Goal: Transaction & Acquisition: Purchase product/service

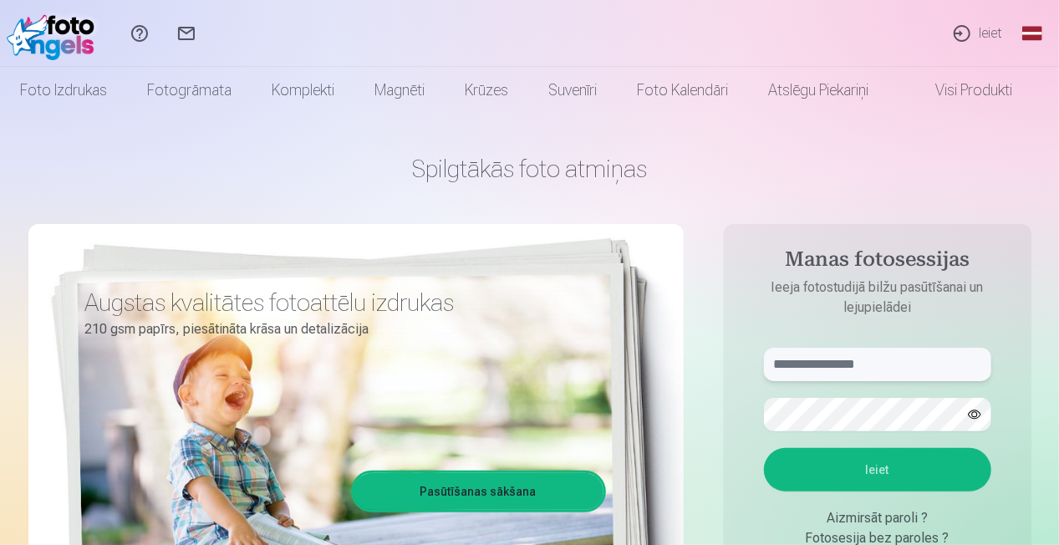
click at [846, 369] on input "text" at bounding box center [877, 364] width 227 height 33
type input "**********"
click at [764, 448] on button "Ieiet" at bounding box center [877, 469] width 227 height 43
click at [631, 392] on div "**********" at bounding box center [529, 419] width 1003 height 610
click at [764, 448] on button "Ieiet" at bounding box center [877, 469] width 227 height 43
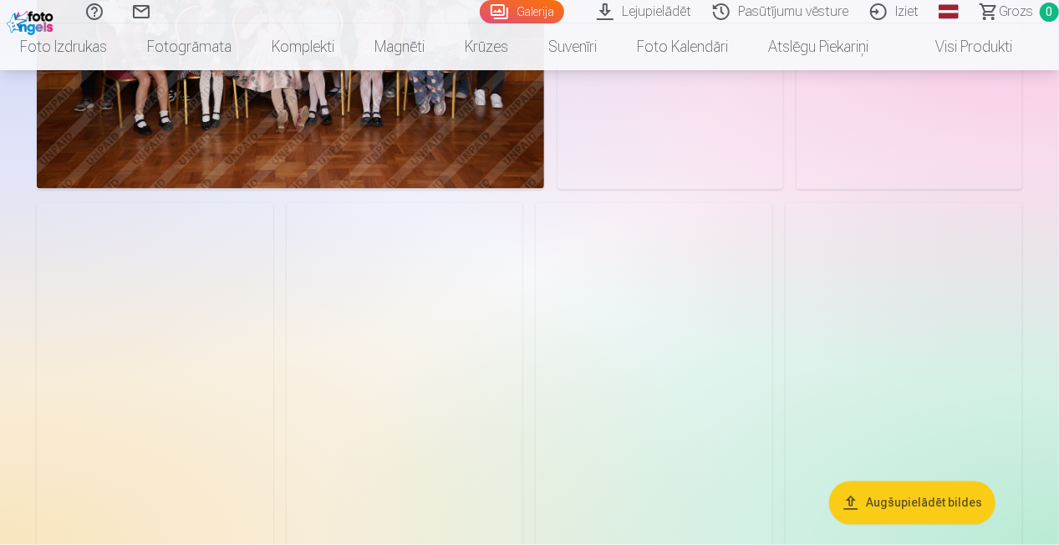
scroll to position [1505, 0]
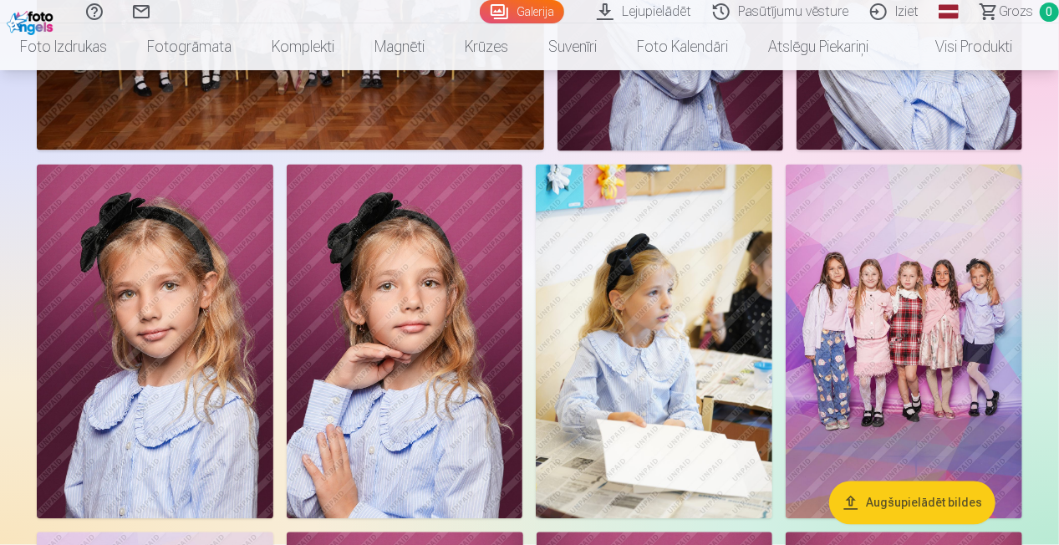
click at [913, 377] on img at bounding box center [904, 342] width 237 height 355
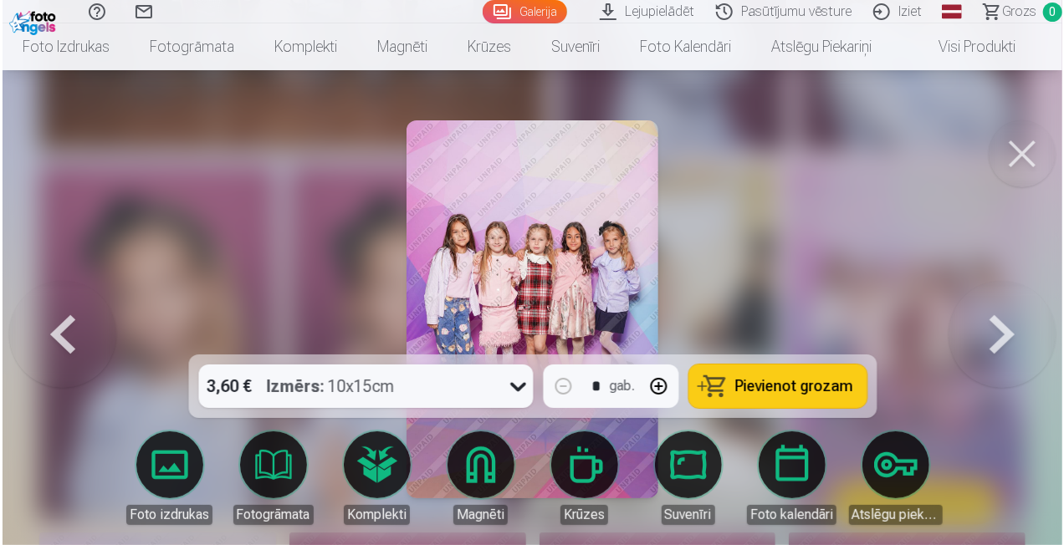
scroll to position [1509, 0]
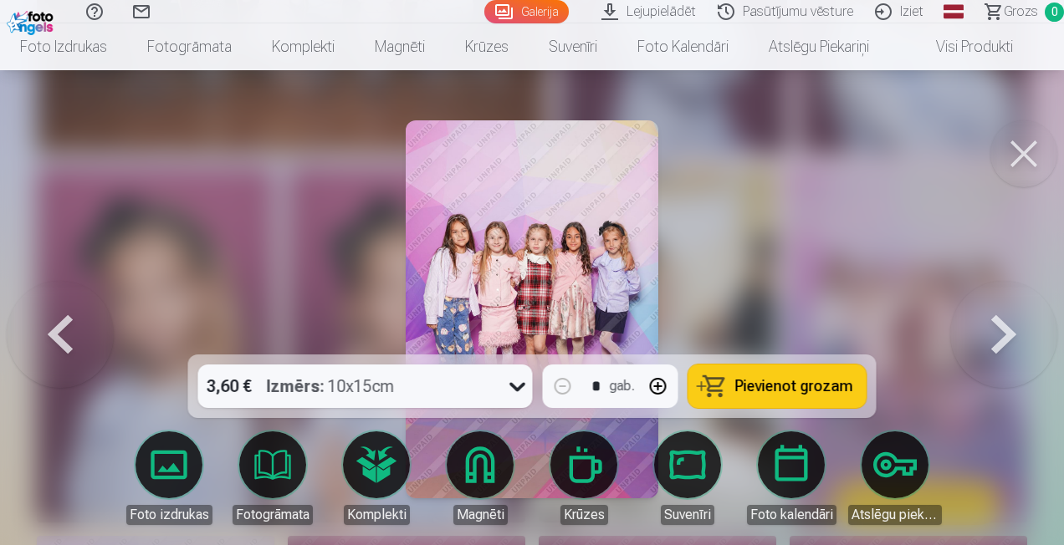
click at [602, 273] on img at bounding box center [532, 309] width 252 height 378
click at [1032, 164] on button at bounding box center [1023, 153] width 67 height 67
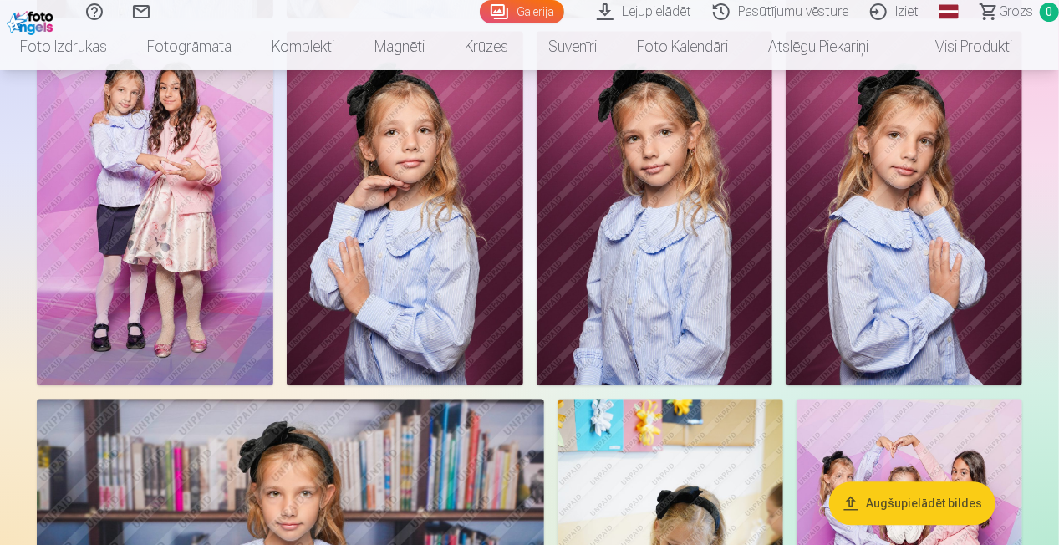
scroll to position [1923, 0]
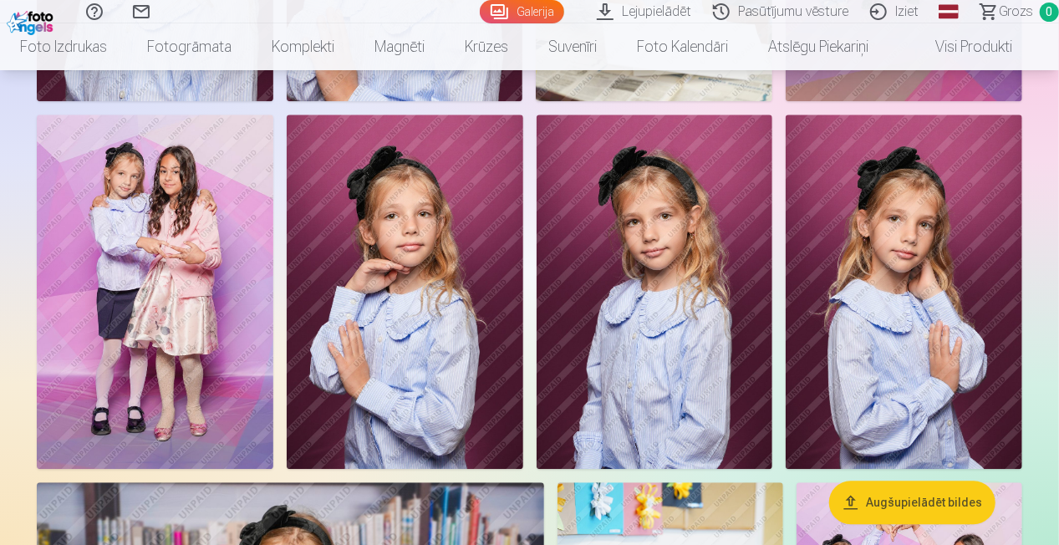
click at [924, 290] on img at bounding box center [904, 292] width 237 height 355
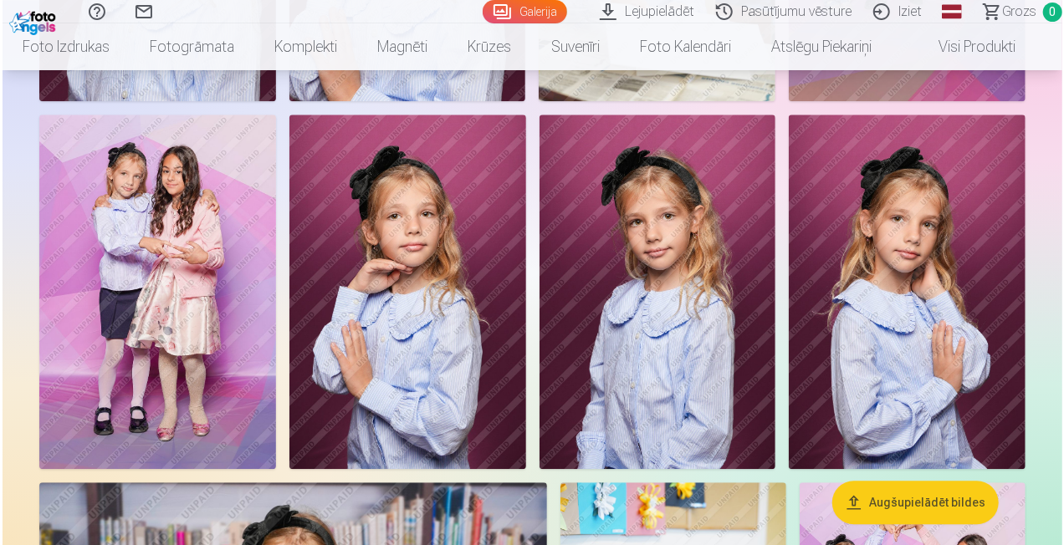
scroll to position [1928, 0]
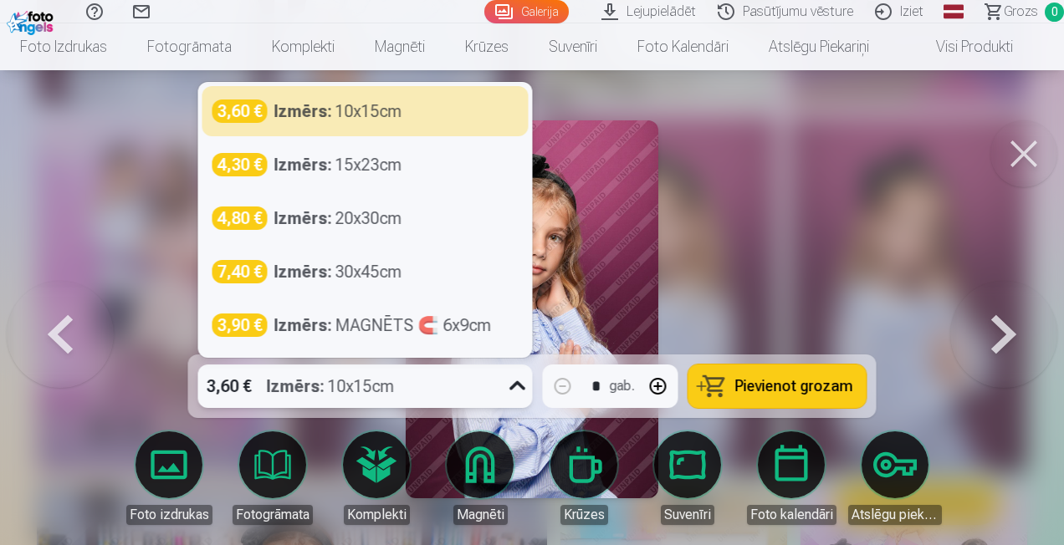
click at [522, 390] on icon at bounding box center [517, 386] width 27 height 27
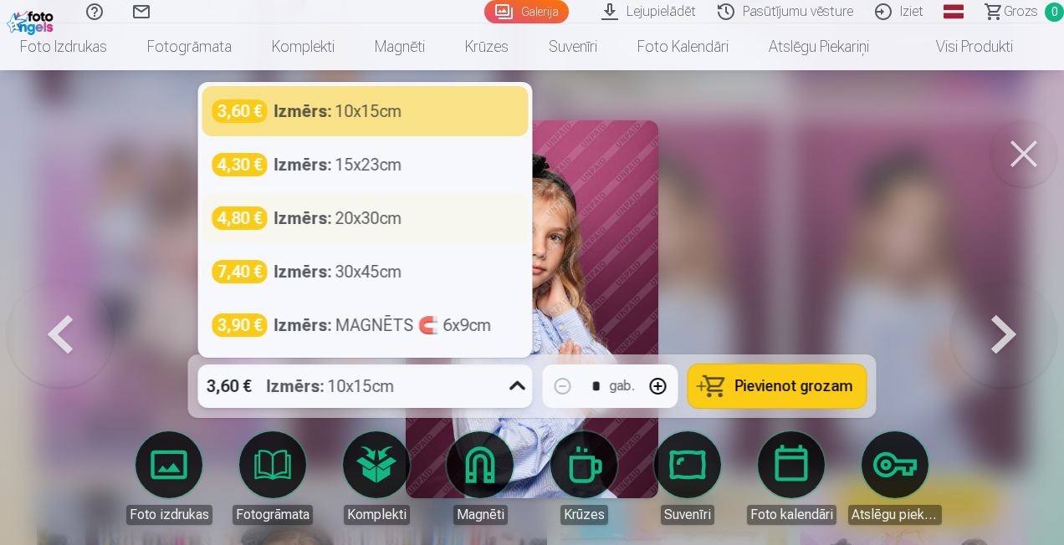
click at [389, 219] on div "Izmērs : 20x30cm" at bounding box center [338, 218] width 128 height 23
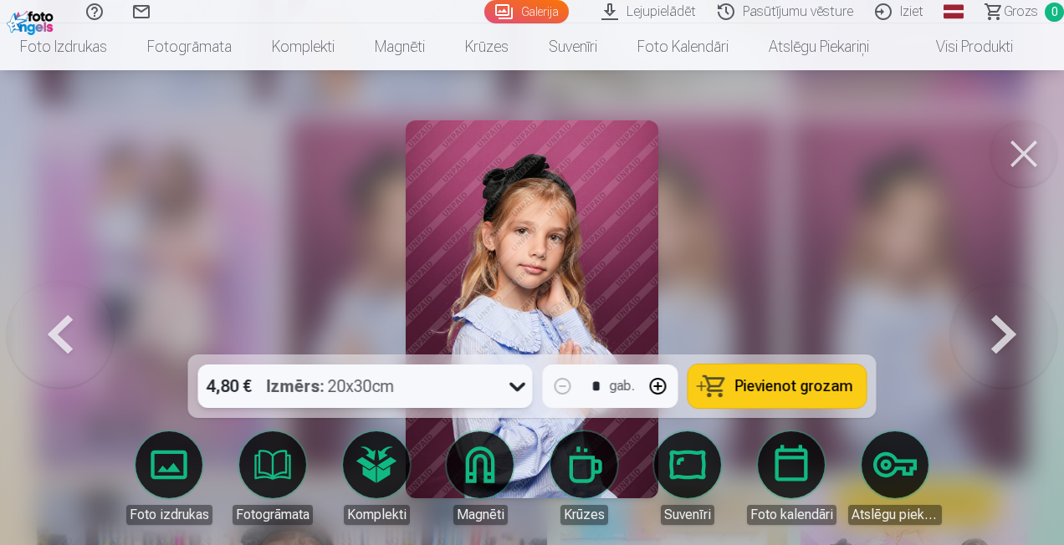
click at [516, 388] on icon at bounding box center [517, 386] width 27 height 27
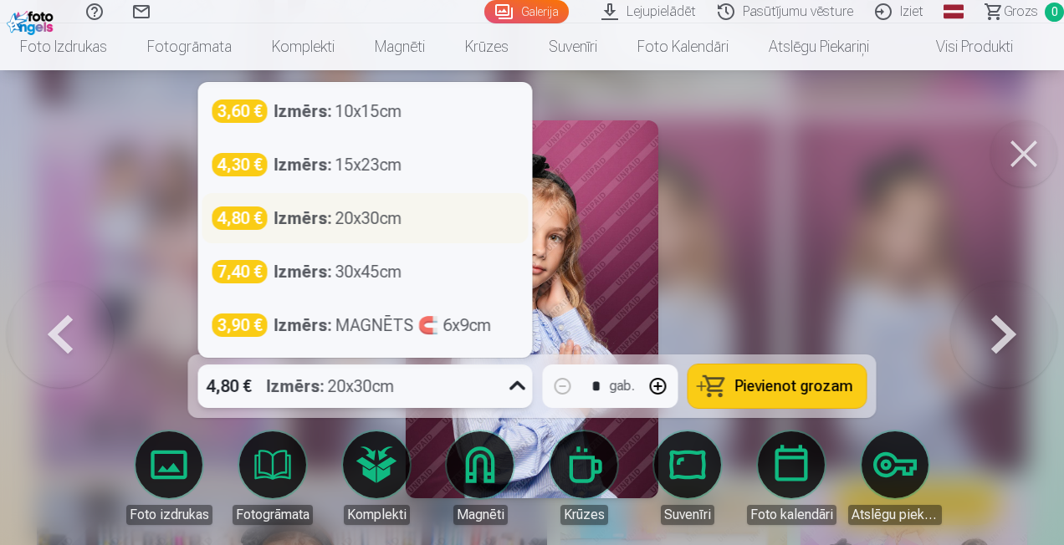
click at [347, 214] on div "Izmērs : 20x30cm" at bounding box center [338, 218] width 128 height 23
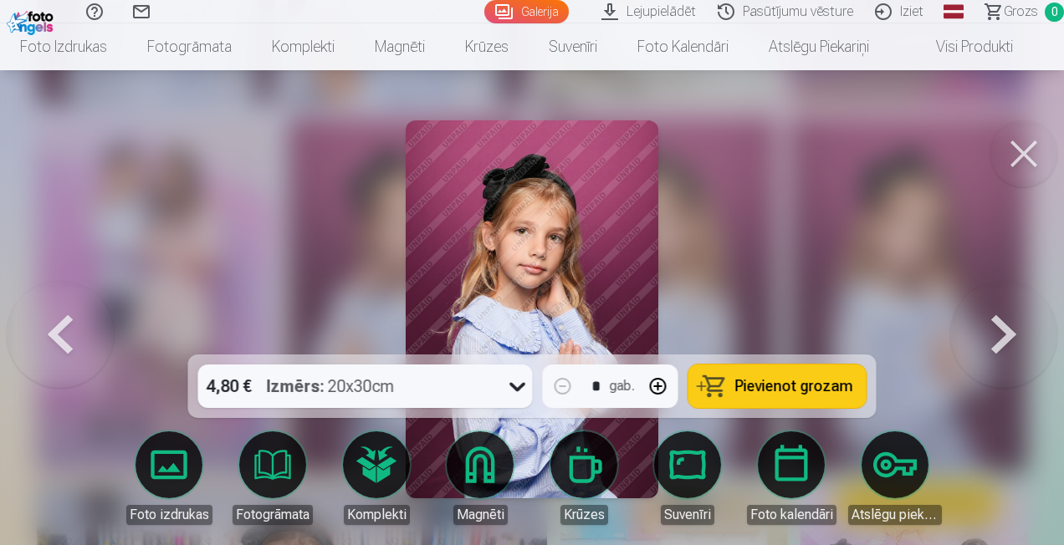
click at [780, 390] on span "Pievienot grozam" at bounding box center [794, 386] width 118 height 15
click at [1042, 167] on button at bounding box center [1023, 153] width 67 height 67
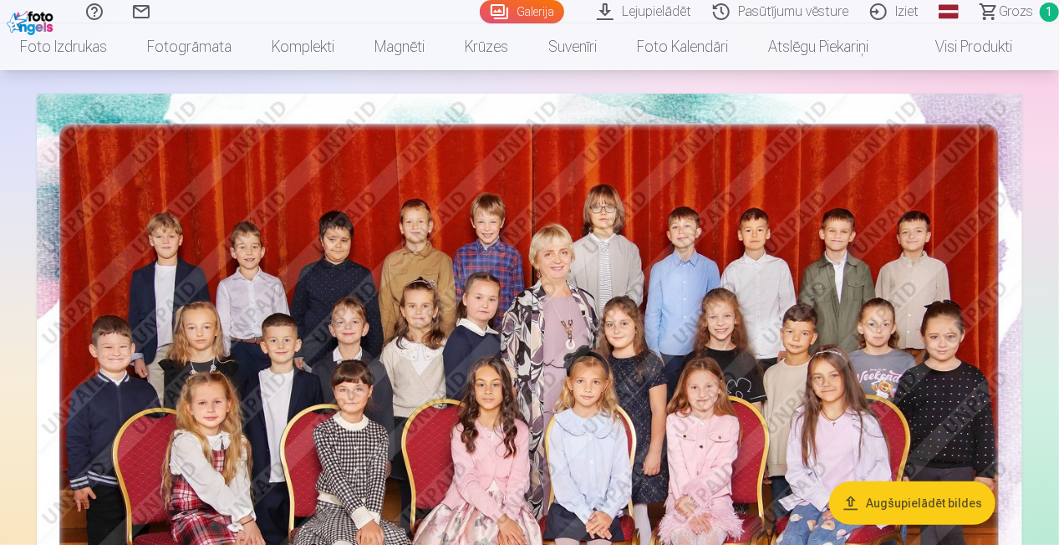
scroll to position [84, 0]
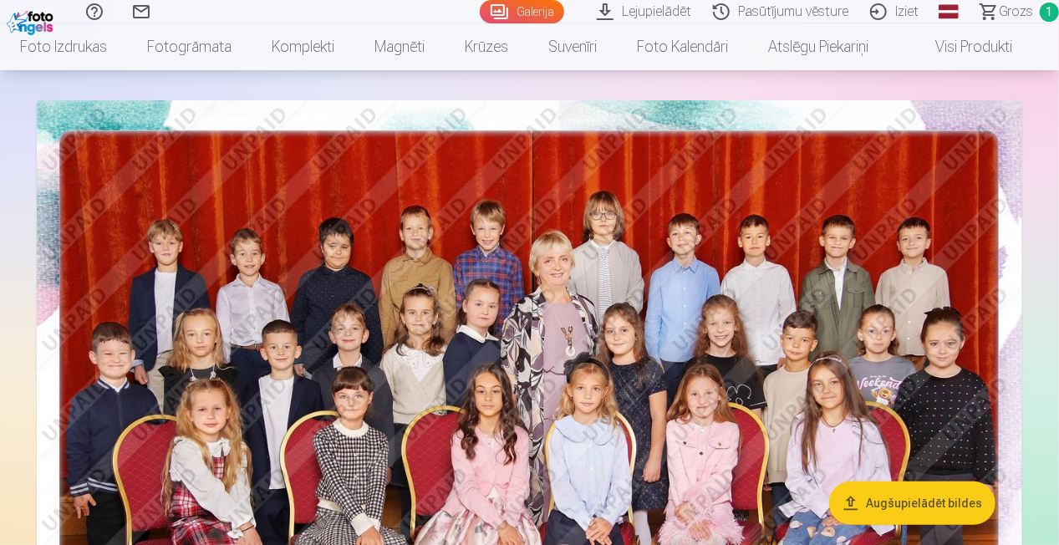
click at [913, 500] on button "Augšupielādēt bildes" at bounding box center [913, 503] width 166 height 43
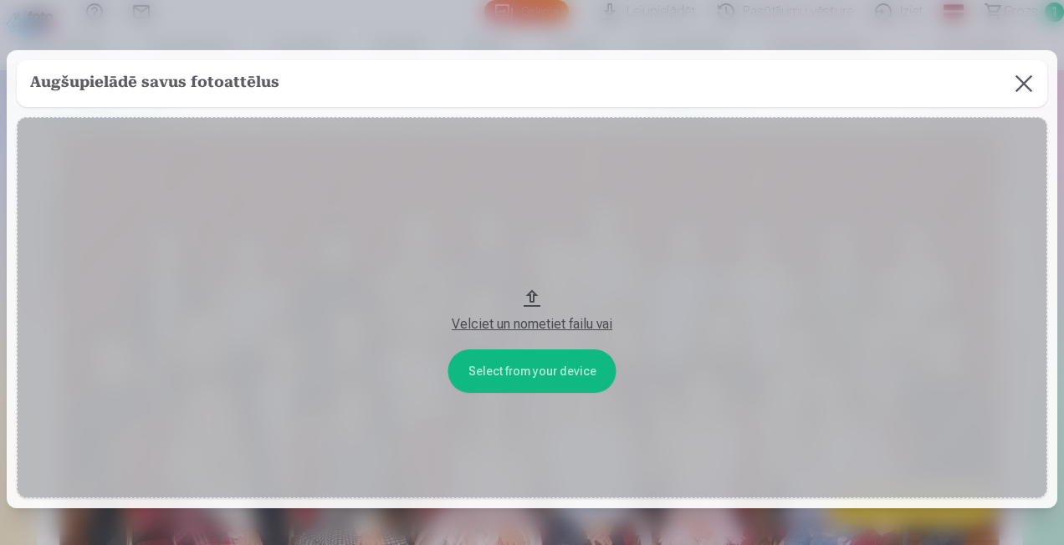
click at [1015, 79] on button at bounding box center [1023, 83] width 47 height 47
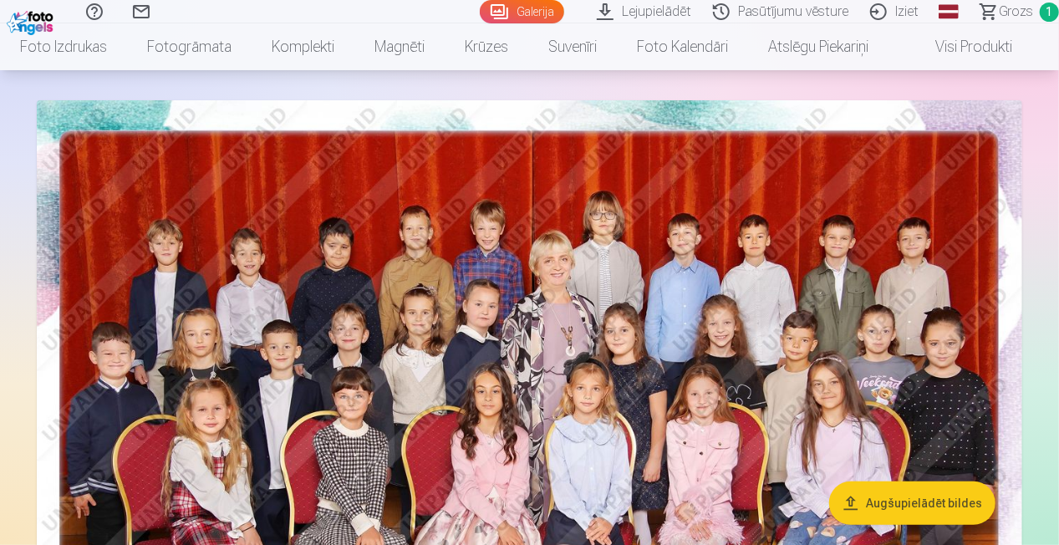
click at [743, 314] on img at bounding box center [530, 429] width 986 height 658
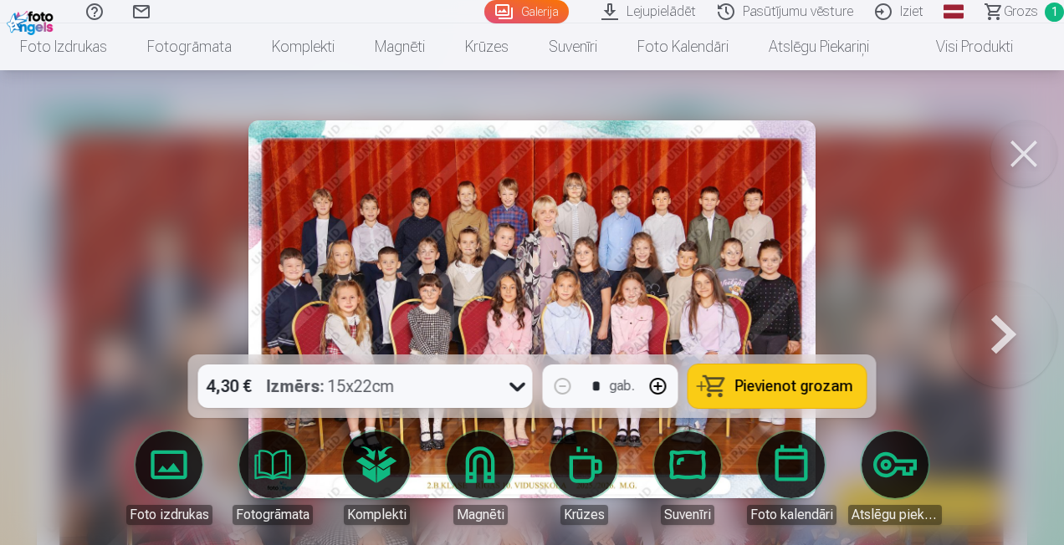
click at [522, 384] on icon at bounding box center [517, 386] width 27 height 27
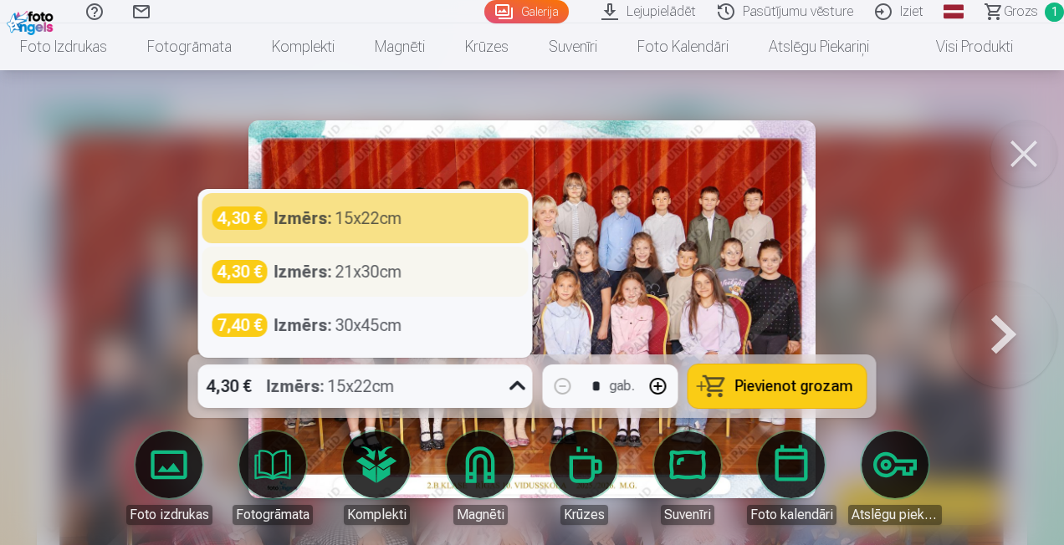
click at [375, 274] on div "Izmērs : 21x30cm" at bounding box center [338, 271] width 128 height 23
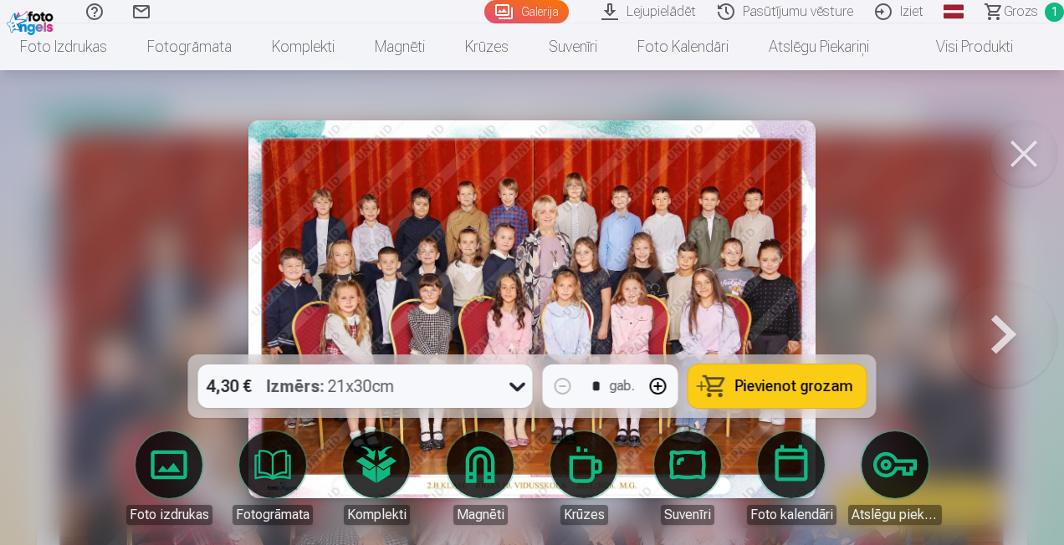
click at [738, 390] on button "Pievienot grozam" at bounding box center [777, 386] width 178 height 43
click at [1030, 148] on button at bounding box center [1023, 153] width 67 height 67
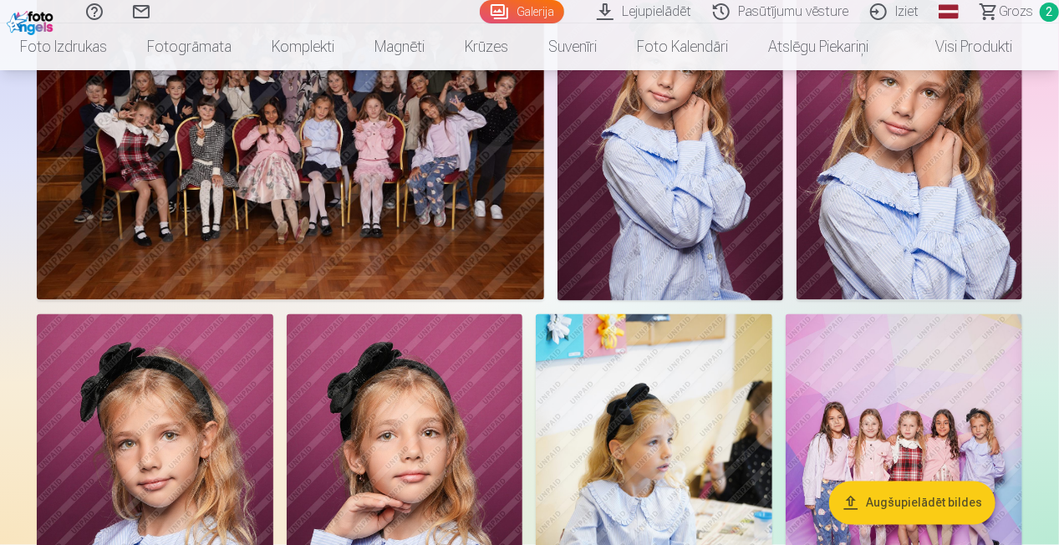
scroll to position [1254, 0]
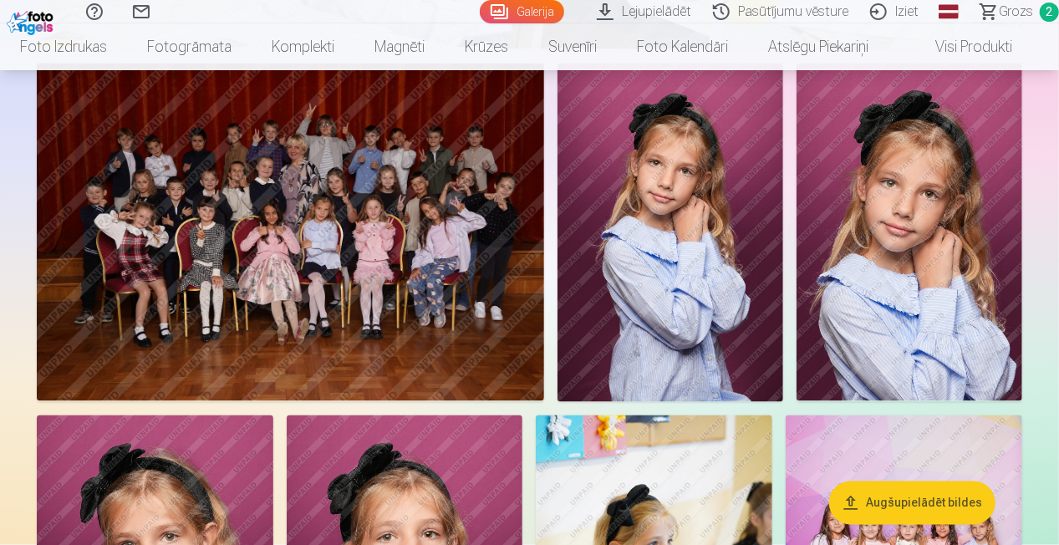
click at [403, 284] on img at bounding box center [291, 233] width 508 height 339
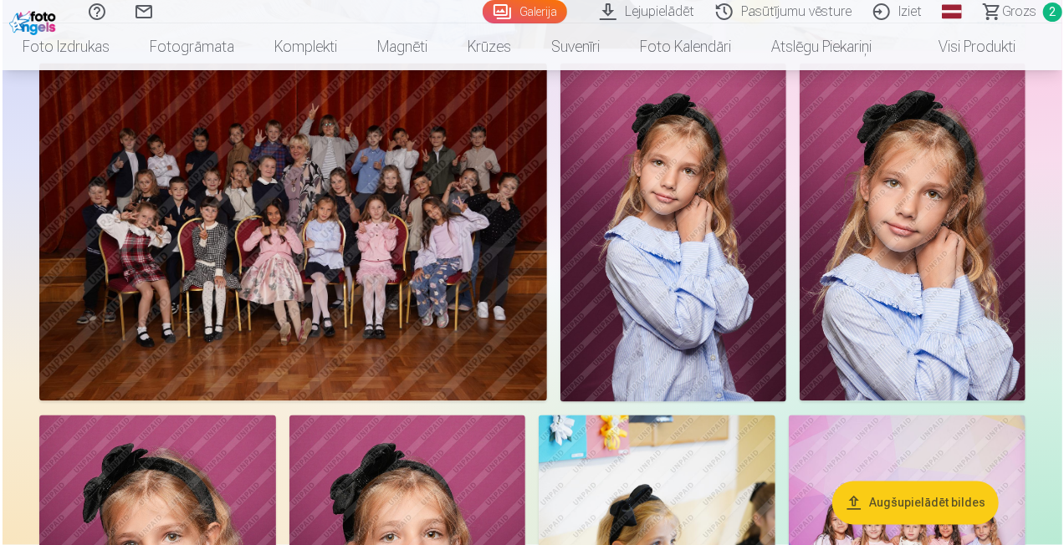
scroll to position [1257, 0]
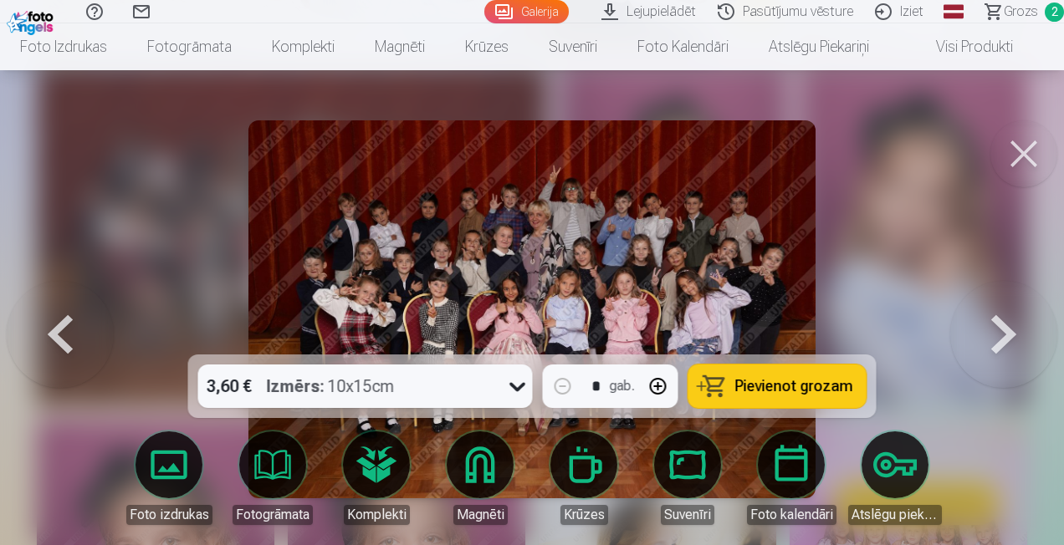
click at [1022, 145] on button at bounding box center [1023, 153] width 67 height 67
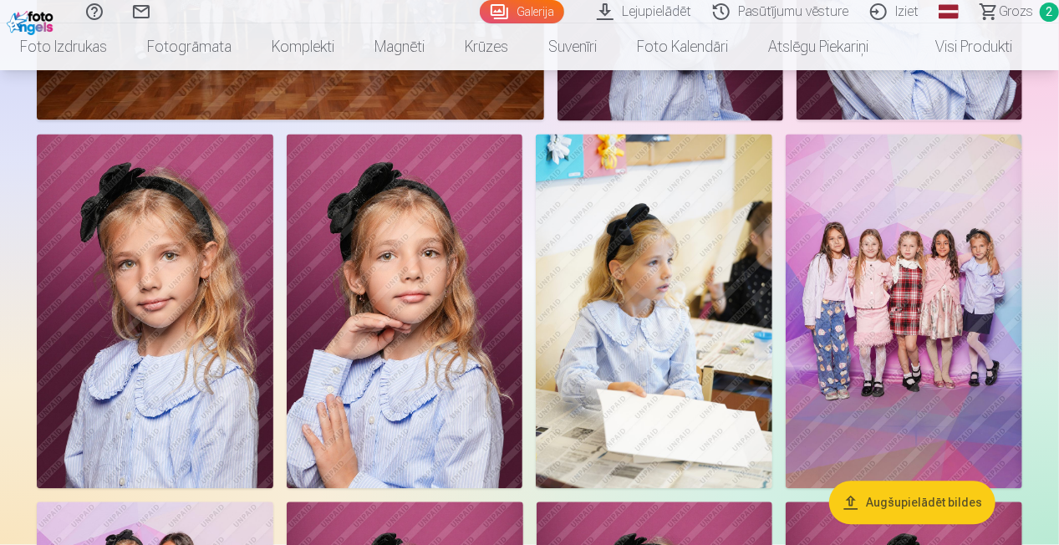
scroll to position [1589, 0]
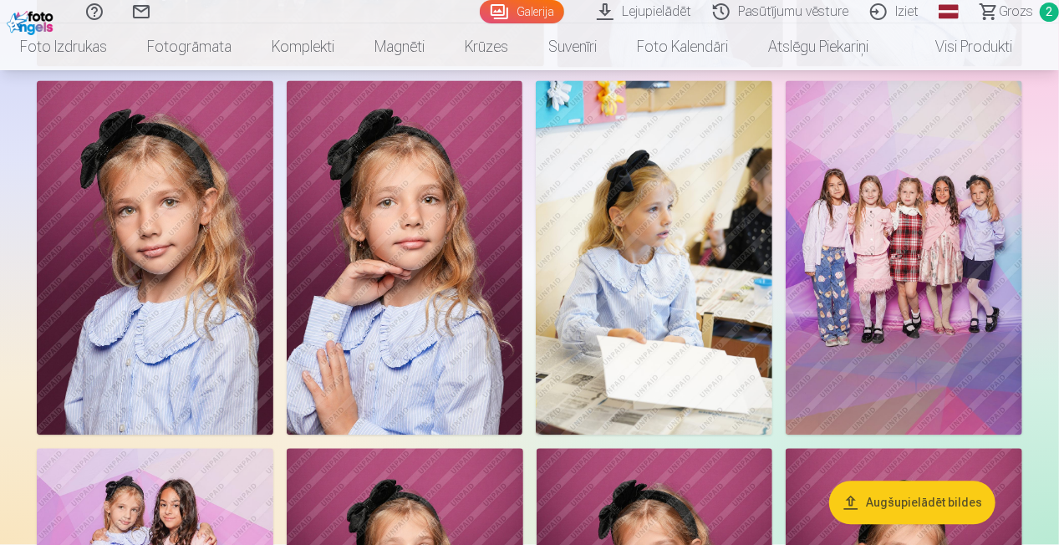
click at [988, 283] on img at bounding box center [904, 258] width 237 height 355
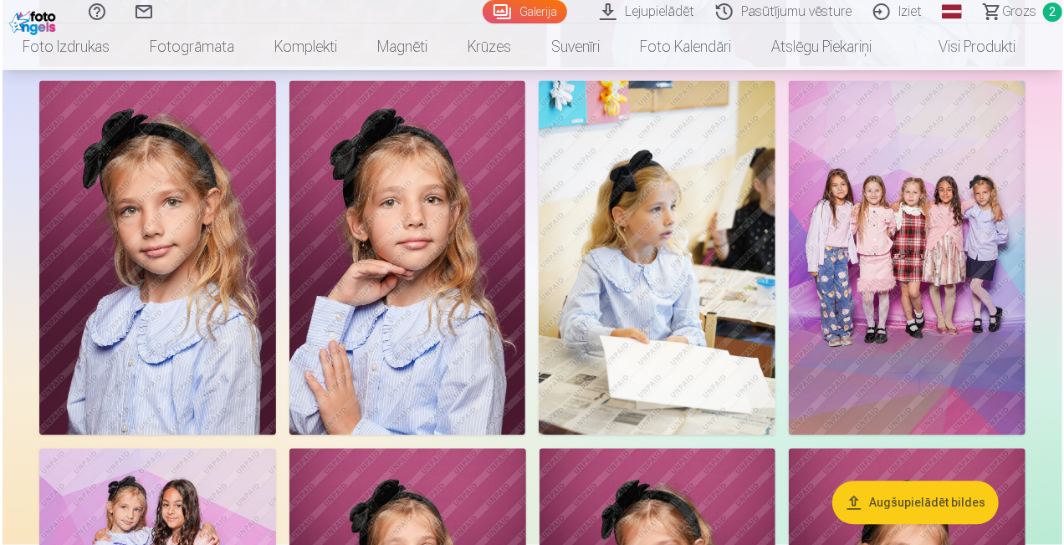
scroll to position [1593, 0]
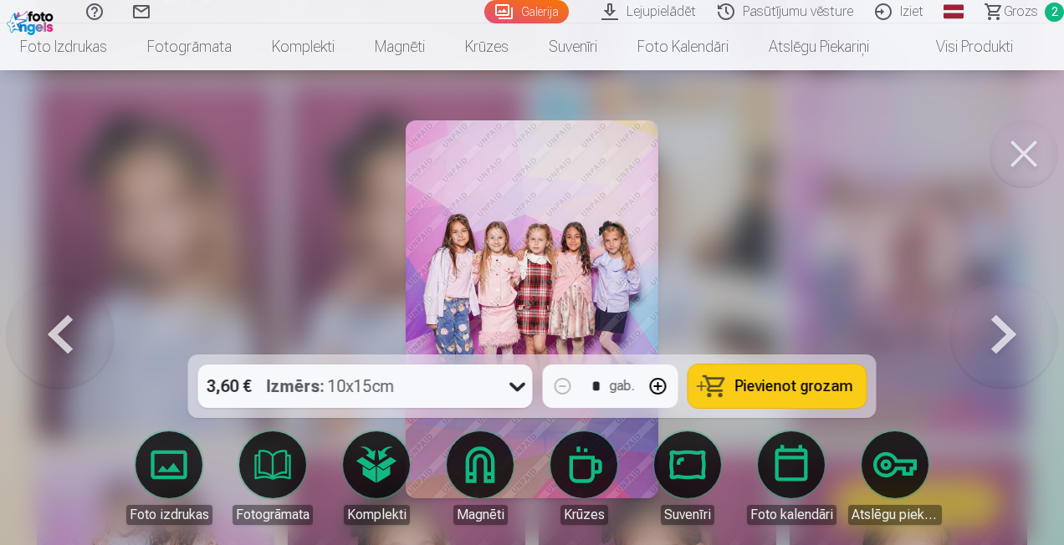
click at [585, 226] on img at bounding box center [532, 309] width 252 height 378
click at [1022, 159] on button at bounding box center [1023, 153] width 67 height 67
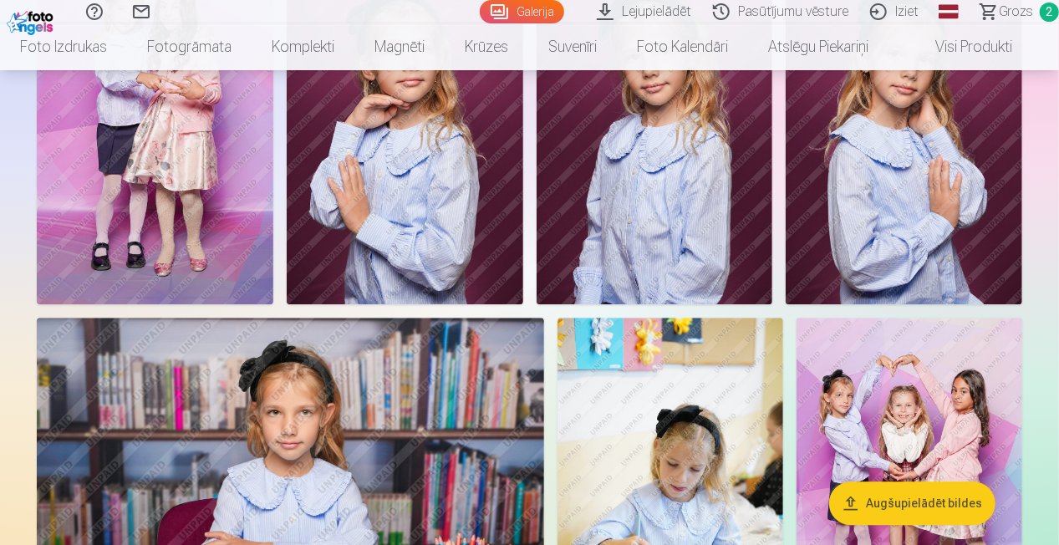
scroll to position [2174, 0]
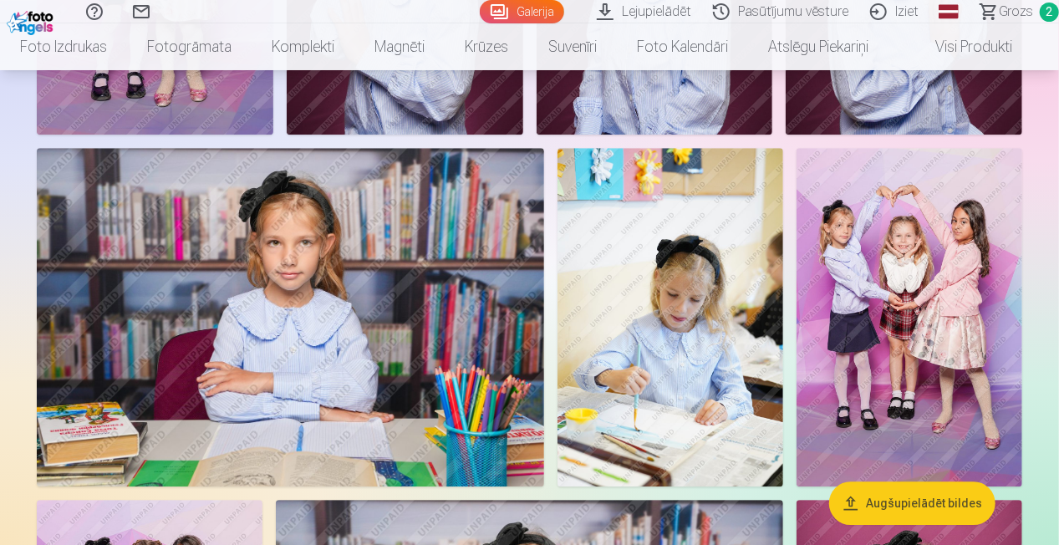
click at [896, 308] on img at bounding box center [910, 317] width 226 height 339
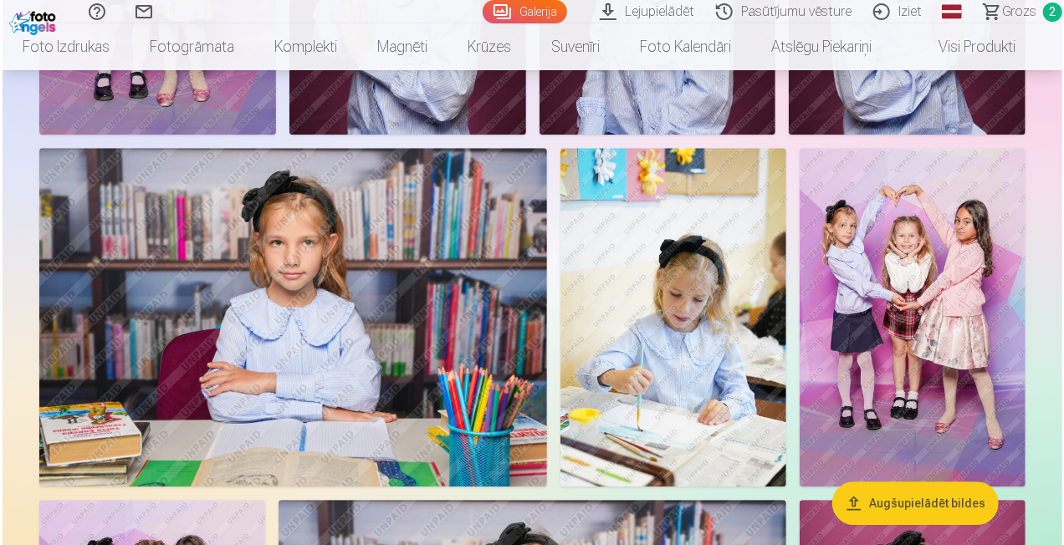
scroll to position [2264, 0]
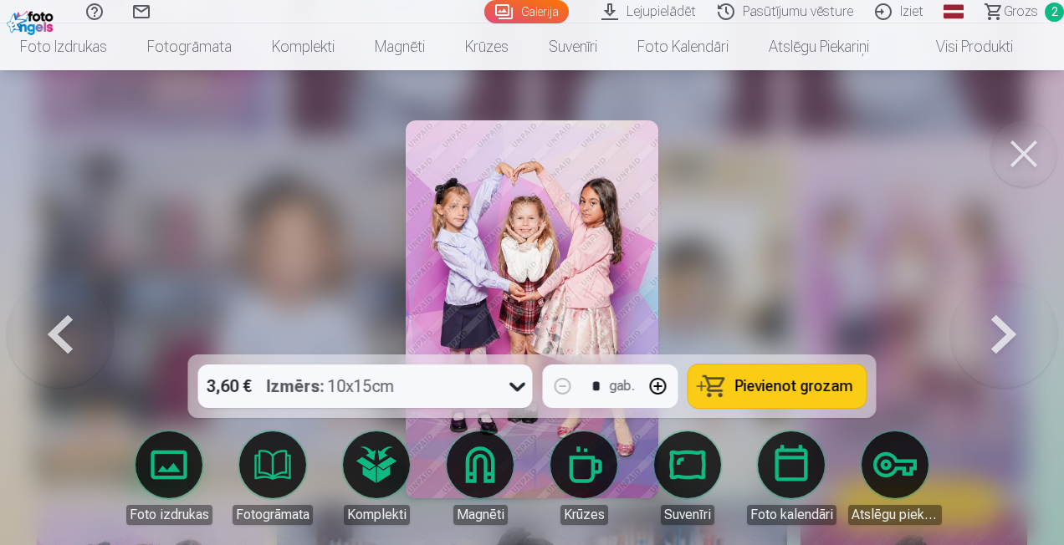
click at [1020, 137] on button at bounding box center [1023, 153] width 67 height 67
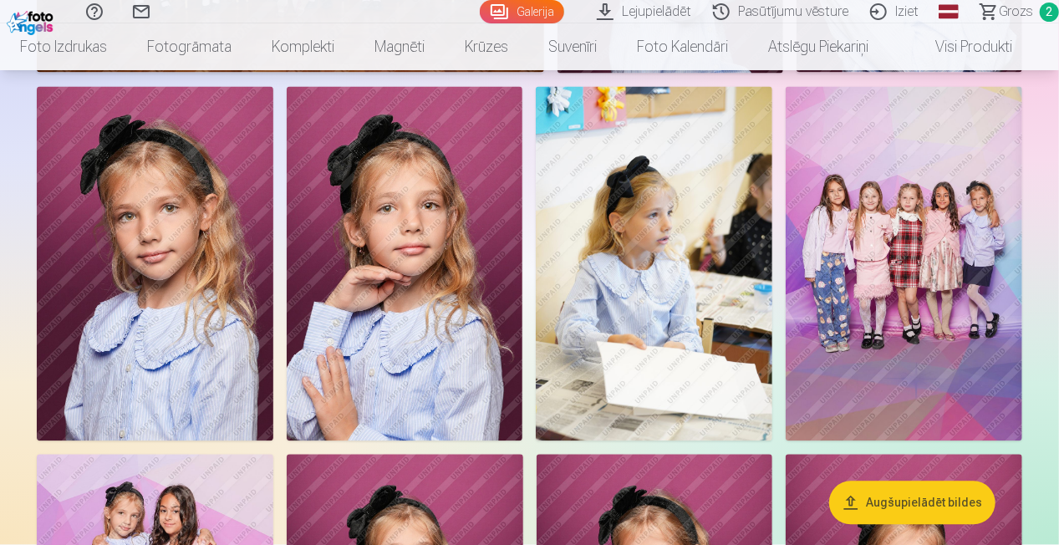
scroll to position [1505, 0]
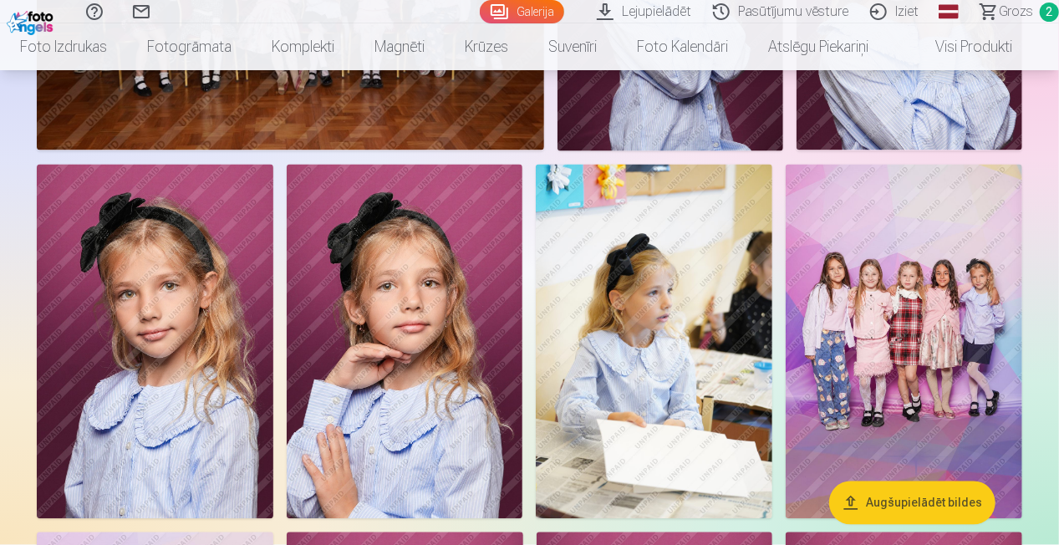
click at [977, 360] on img at bounding box center [904, 342] width 237 height 355
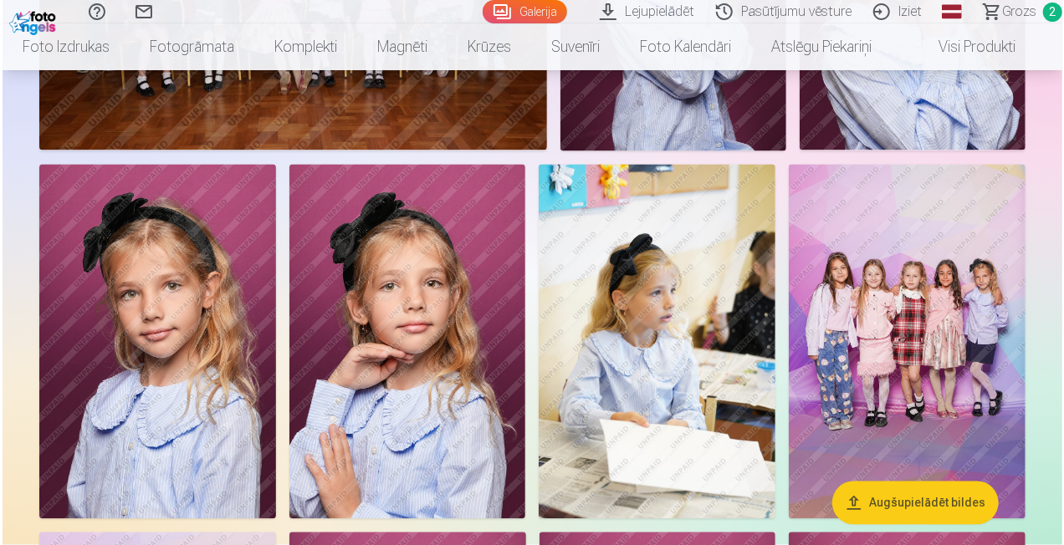
scroll to position [1509, 0]
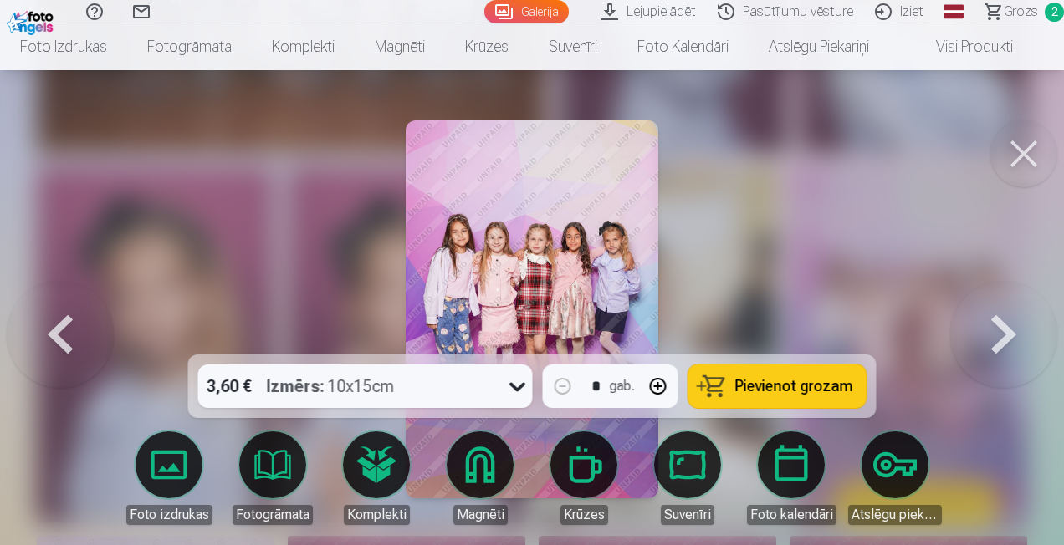
click at [513, 392] on icon at bounding box center [517, 386] width 27 height 27
click at [771, 217] on div at bounding box center [532, 272] width 1064 height 545
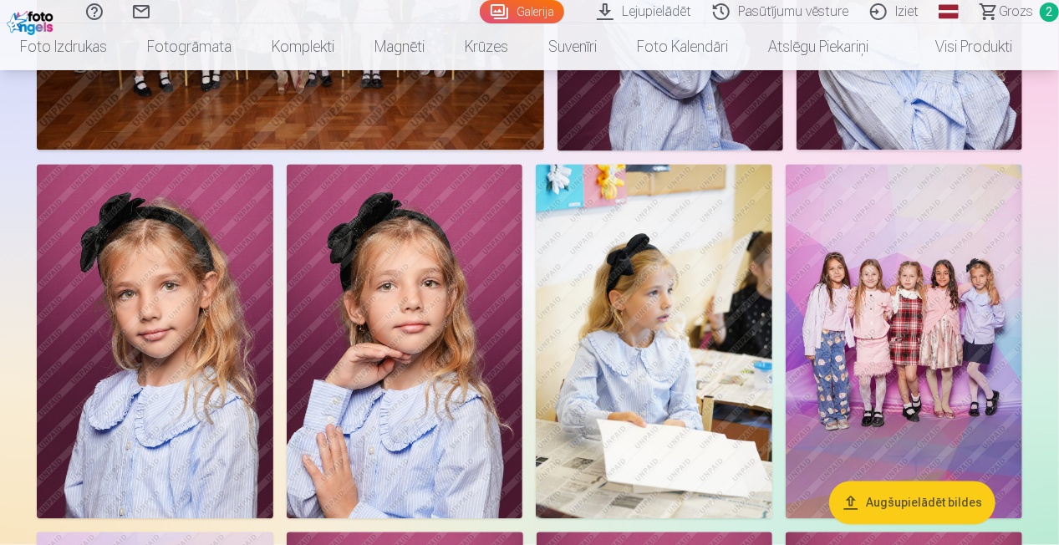
click at [933, 343] on img at bounding box center [904, 342] width 237 height 355
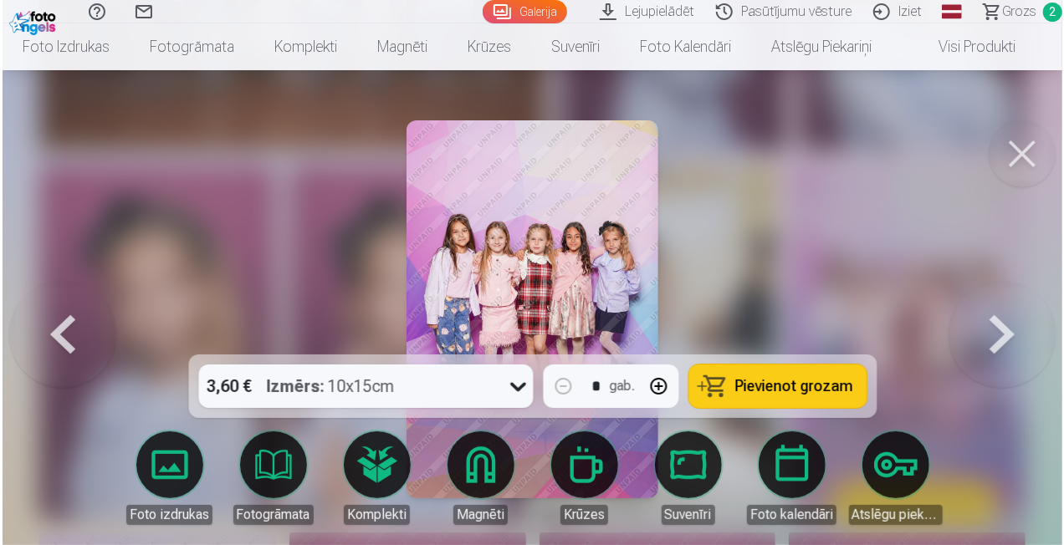
scroll to position [1509, 0]
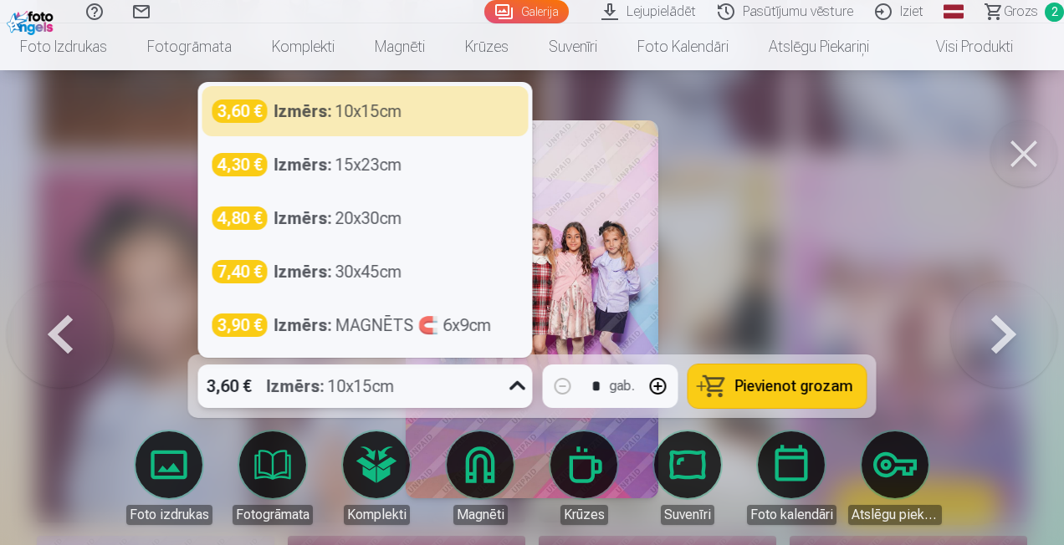
click at [519, 387] on icon at bounding box center [517, 386] width 27 height 27
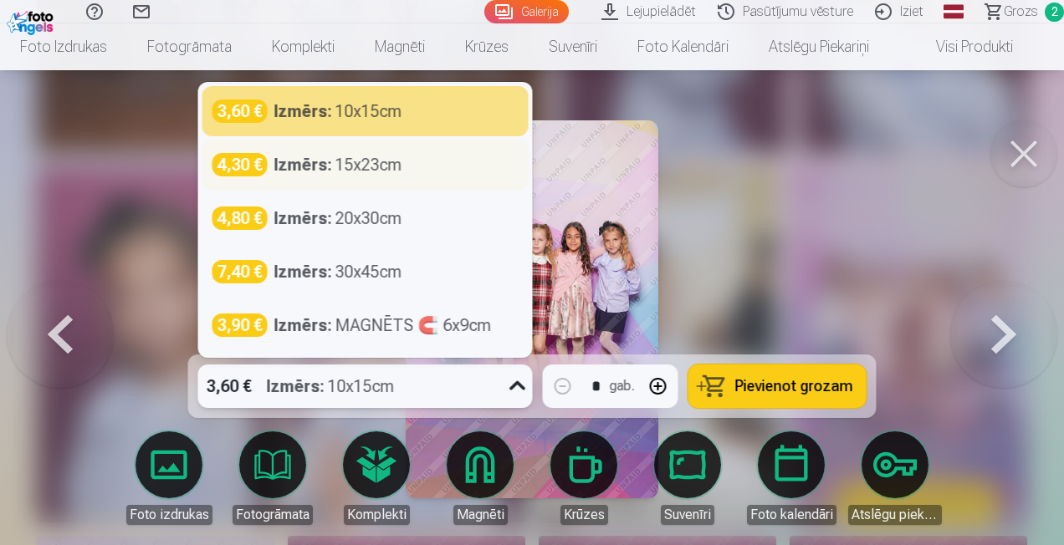
click at [359, 164] on div "Izmērs : 15x23cm" at bounding box center [338, 164] width 128 height 23
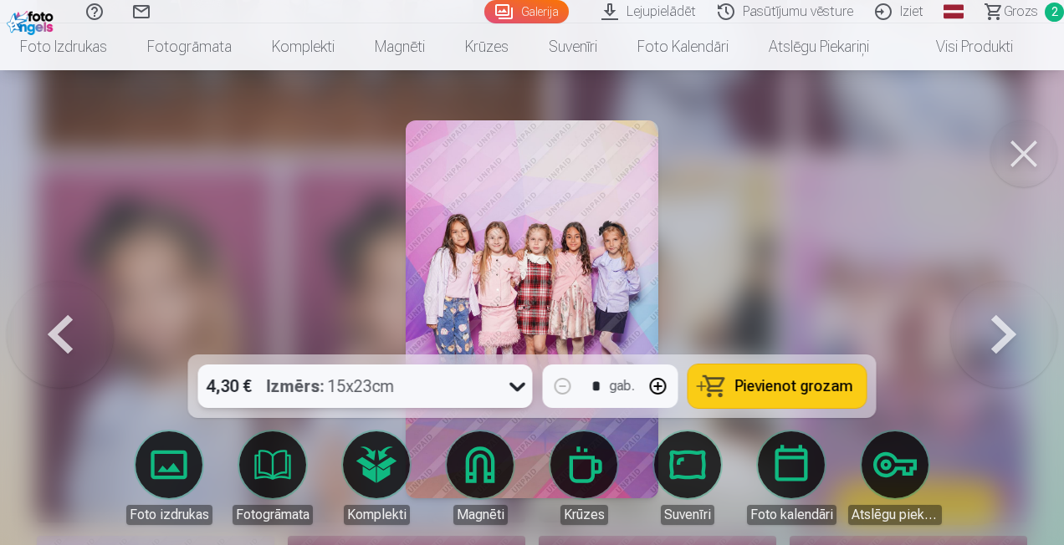
click at [517, 390] on icon at bounding box center [517, 386] width 27 height 27
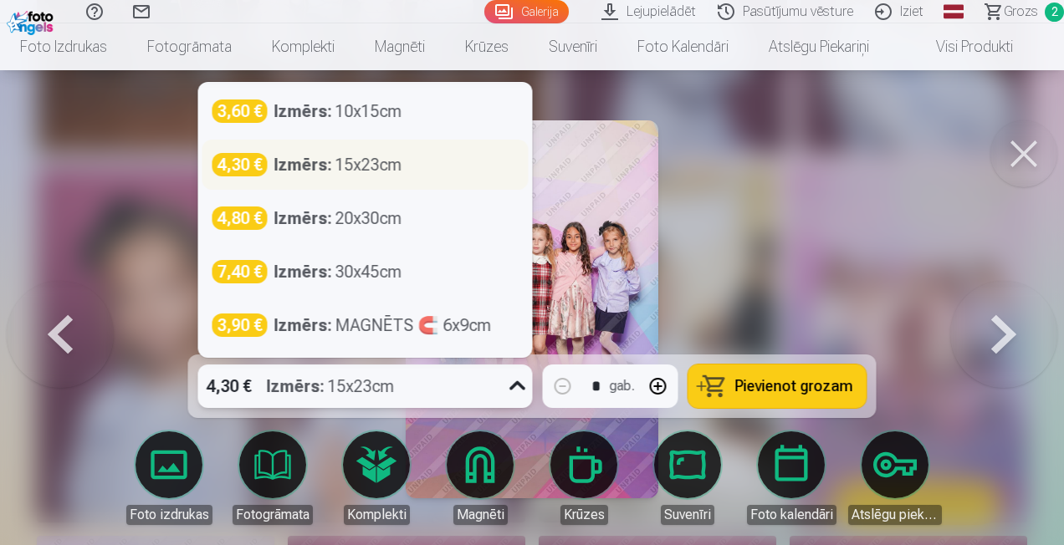
click at [396, 164] on div "Izmērs : 15x23cm" at bounding box center [338, 164] width 128 height 23
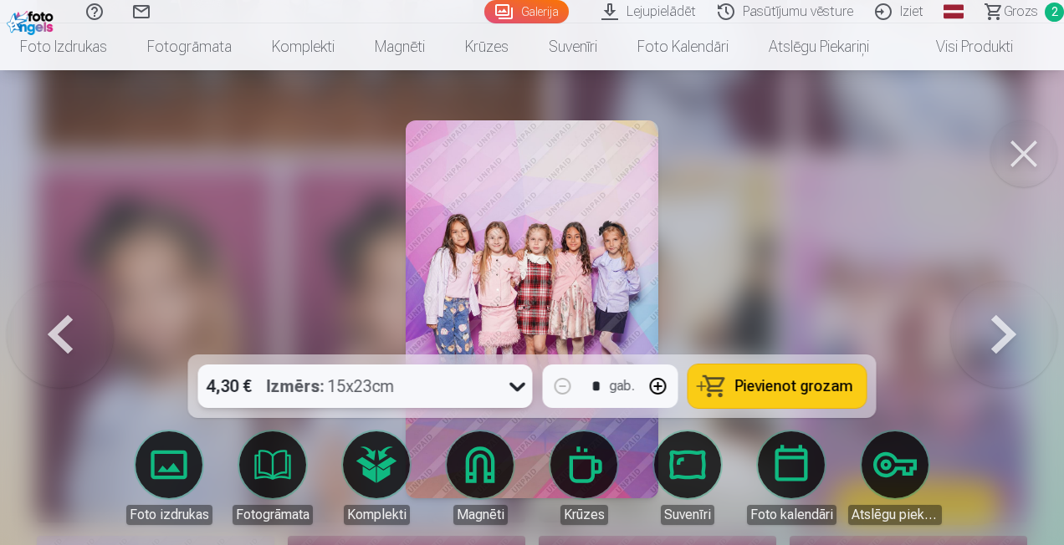
click at [848, 387] on span "Pievienot grozam" at bounding box center [794, 386] width 118 height 15
click at [1016, 154] on button at bounding box center [1023, 153] width 67 height 67
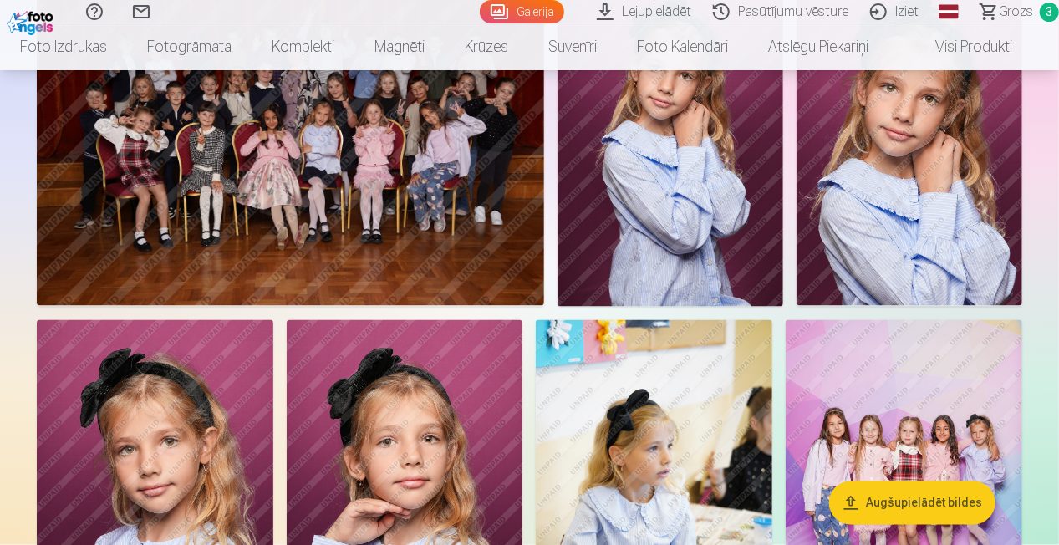
scroll to position [1254, 0]
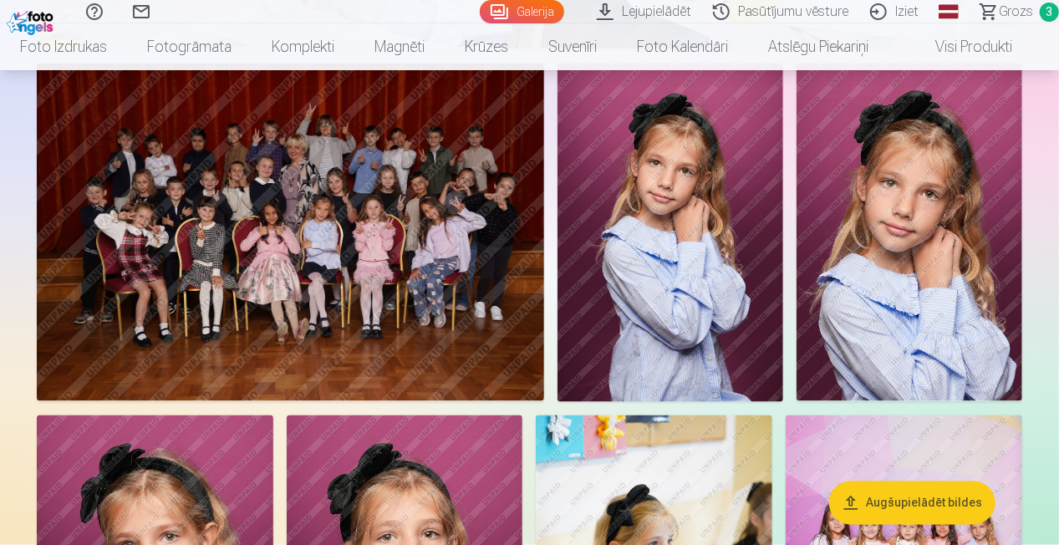
drag, startPoint x: 813, startPoint y: 334, endPoint x: 13, endPoint y: 204, distance: 810.8
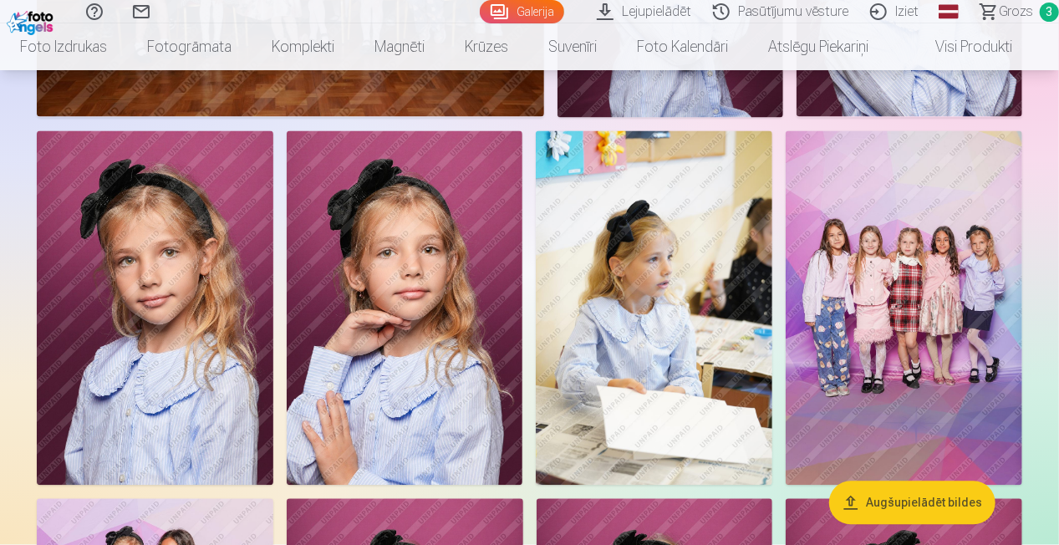
scroll to position [1589, 0]
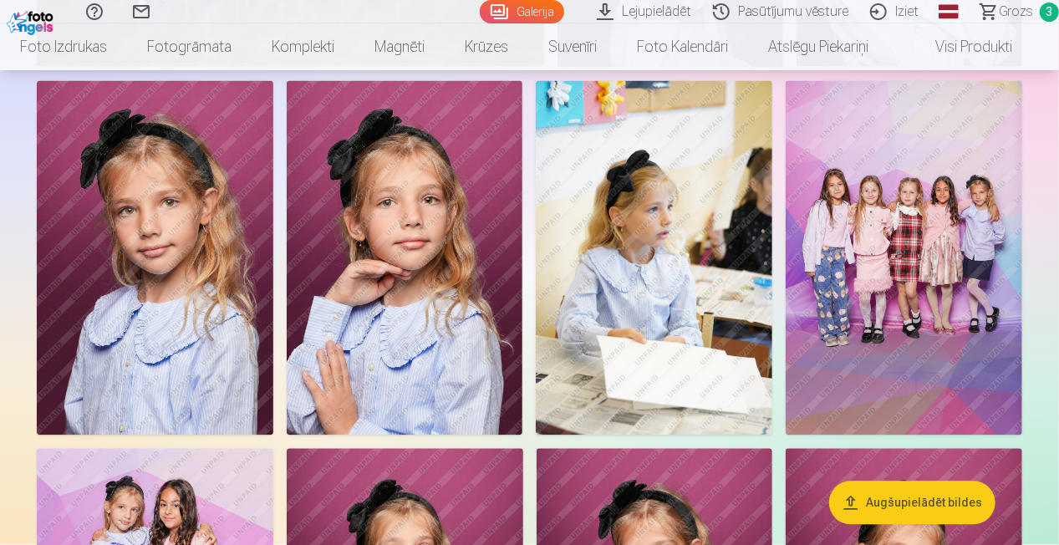
click at [1017, 11] on span "Grozs" at bounding box center [1016, 12] width 34 height 20
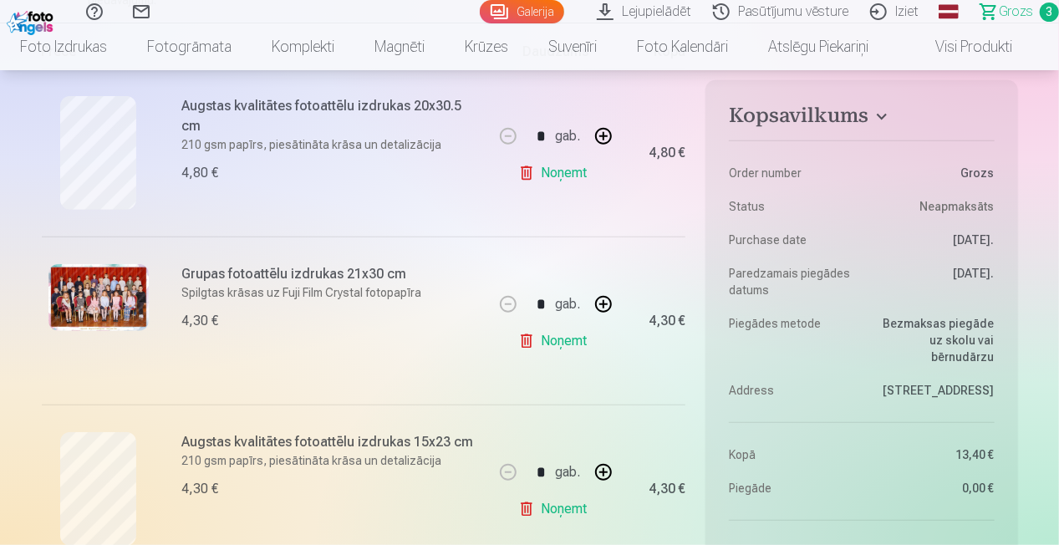
scroll to position [334, 0]
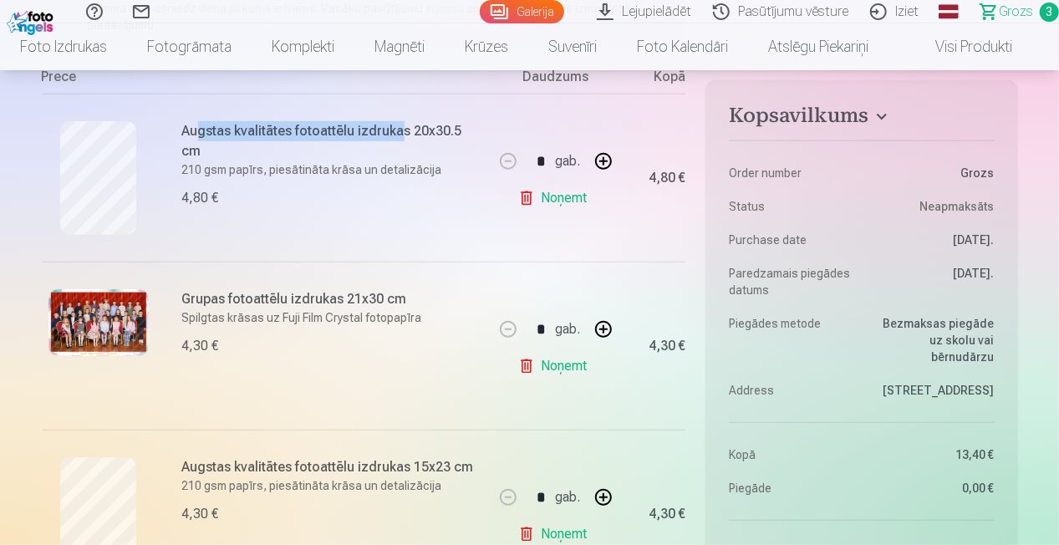
drag, startPoint x: 197, startPoint y: 125, endPoint x: 398, endPoint y: 131, distance: 200.8
click at [398, 131] on h6 "Augstas kvalitātes fotoattēlu izdrukas 20x30.5 cm" at bounding box center [333, 141] width 302 height 40
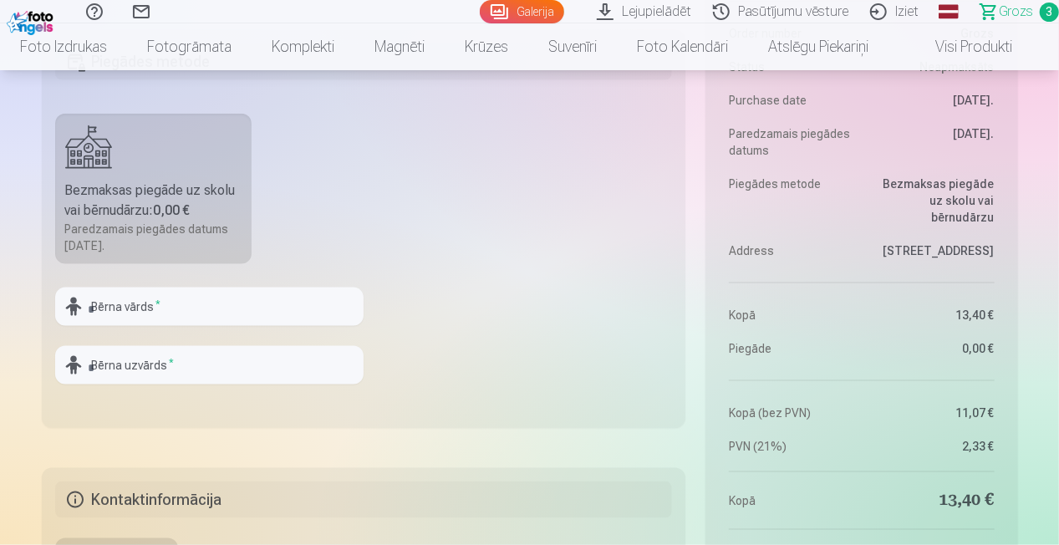
scroll to position [920, 0]
click at [264, 313] on input "text" at bounding box center [209, 309] width 309 height 38
type input "*"
type input "**********"
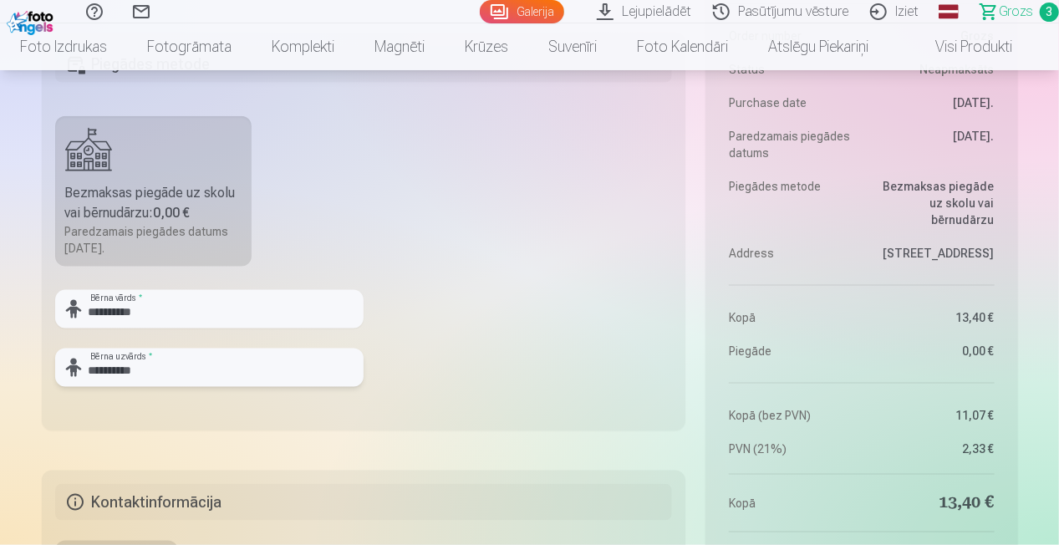
click at [239, 371] on input "**********" at bounding box center [209, 368] width 309 height 38
click at [398, 389] on fieldset "**********" at bounding box center [364, 232] width 645 height 398
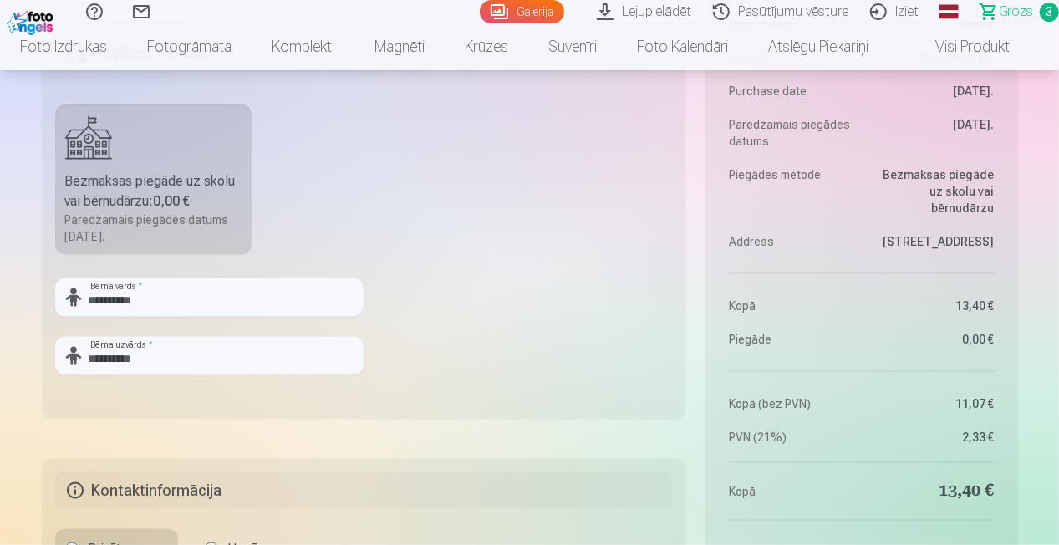
scroll to position [1087, 0]
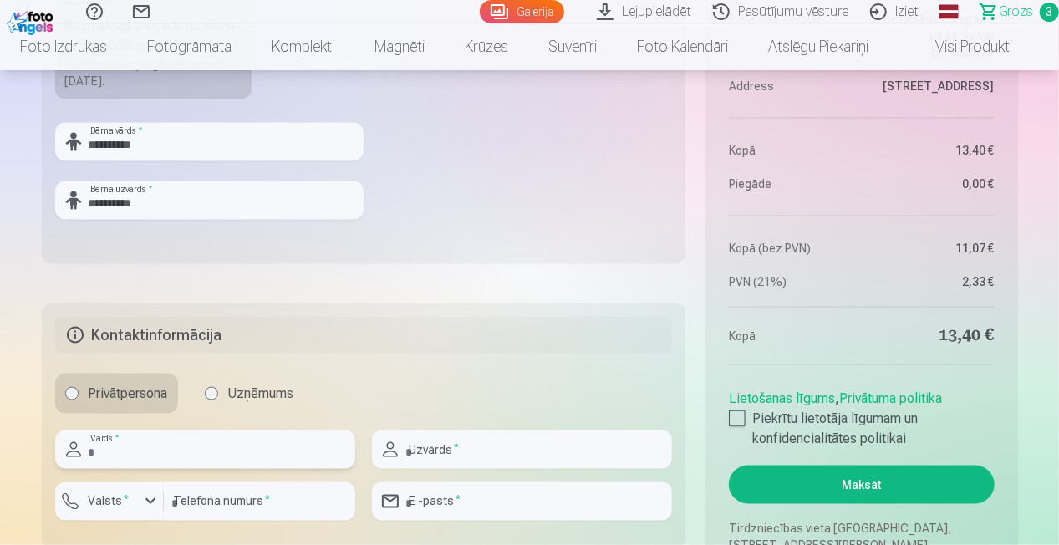
click at [192, 457] on input "text" at bounding box center [205, 450] width 300 height 38
type input "******"
click at [585, 455] on input "text" at bounding box center [522, 450] width 300 height 38
type input "**********"
click at [156, 507] on div "button" at bounding box center [150, 502] width 20 height 20
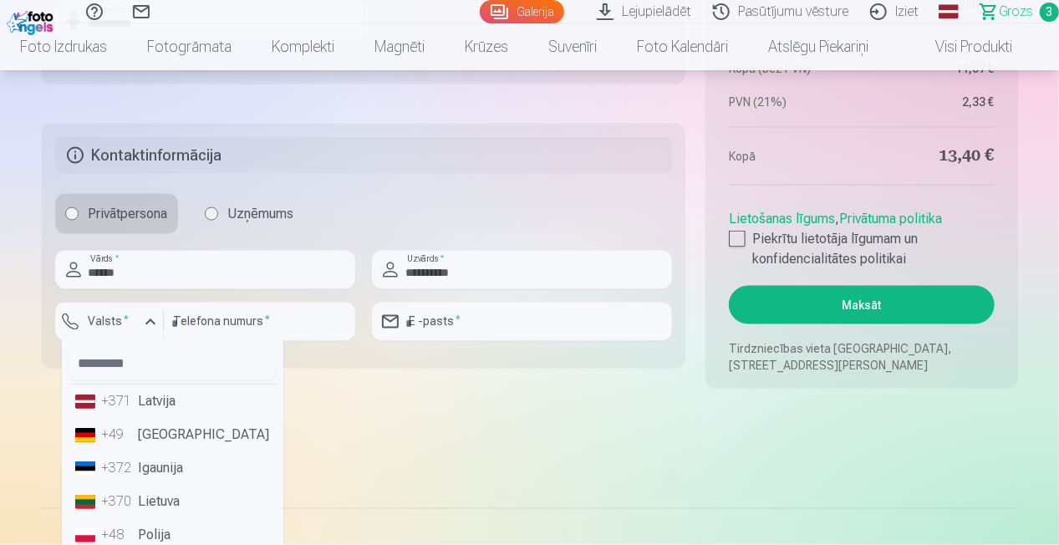
scroll to position [1269, 0]
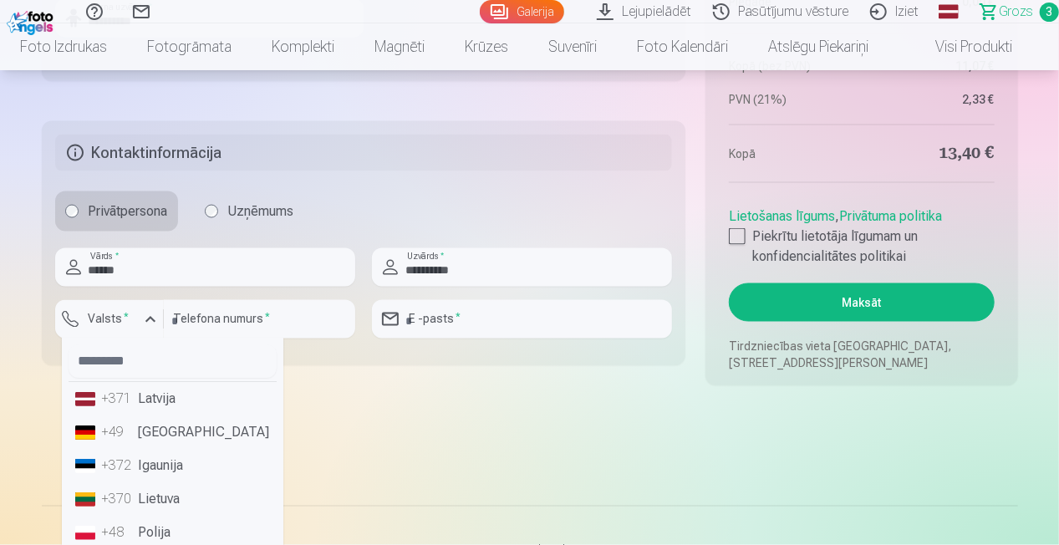
click at [169, 396] on li "+371 Latvija" at bounding box center [173, 399] width 208 height 33
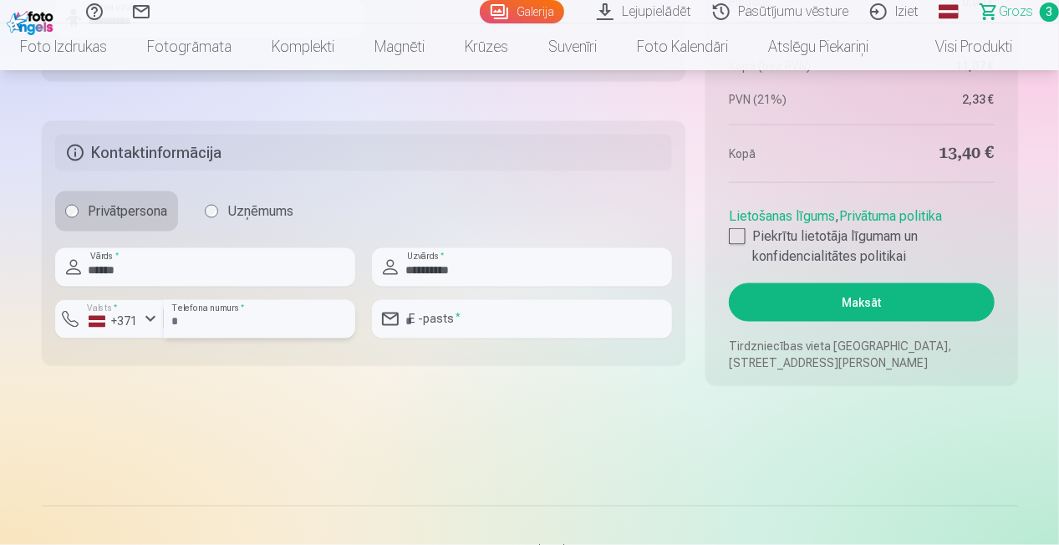
click at [209, 310] on input "number" at bounding box center [259, 319] width 191 height 38
type input "********"
click at [478, 323] on input "email" at bounding box center [522, 319] width 300 height 38
type input "**********"
click at [515, 277] on input "**********" at bounding box center [522, 267] width 300 height 38
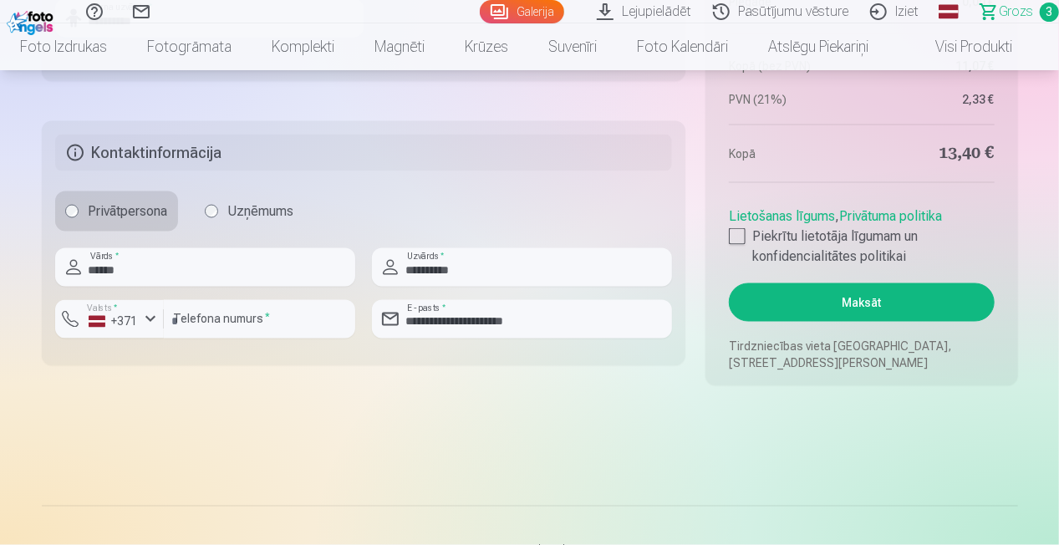
click at [569, 202] on div "Privātpersona Uzņēmums" at bounding box center [364, 211] width 618 height 40
drag, startPoint x: 205, startPoint y: 317, endPoint x: 232, endPoint y: 324, distance: 27.8
click at [206, 318] on input "********" at bounding box center [259, 319] width 191 height 38
click at [256, 263] on input "******" at bounding box center [205, 267] width 300 height 38
click at [510, 271] on input "**********" at bounding box center [522, 267] width 300 height 38
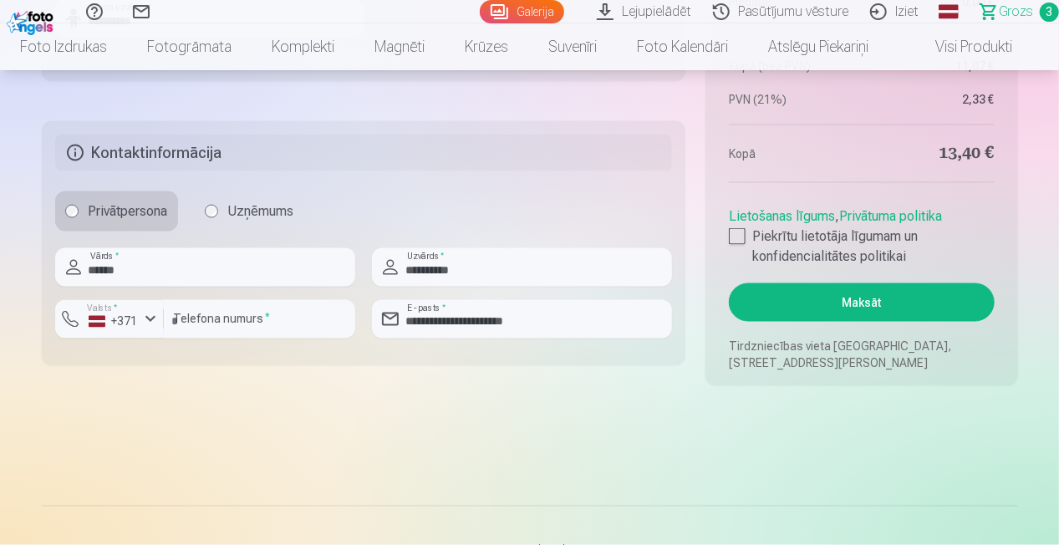
click at [532, 217] on div "Privātpersona Uzņēmums" at bounding box center [364, 211] width 618 height 40
click at [737, 237] on div at bounding box center [737, 236] width 17 height 17
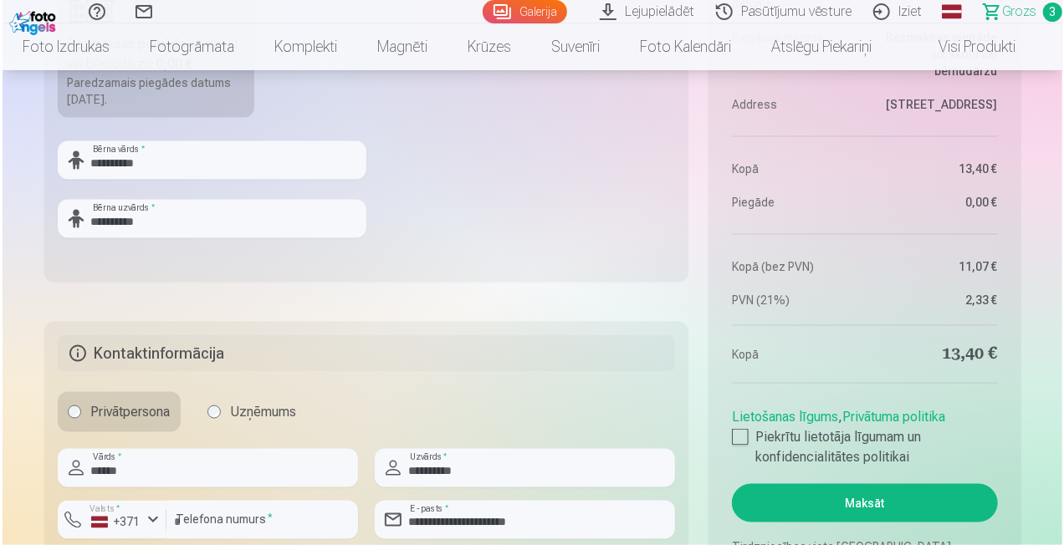
scroll to position [1102, 0]
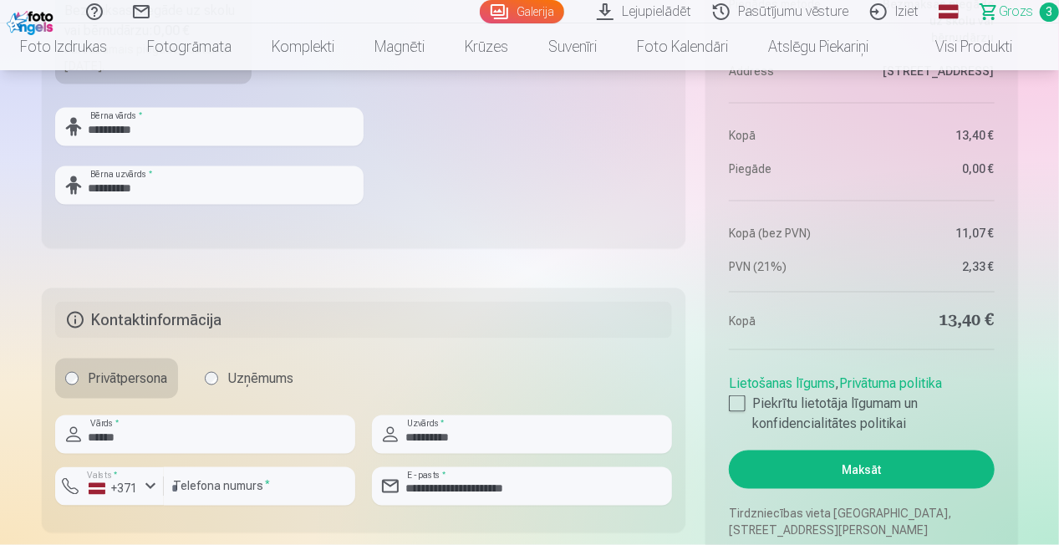
click at [923, 479] on button "Maksāt" at bounding box center [861, 470] width 265 height 38
